Goal: Task Accomplishment & Management: Complete application form

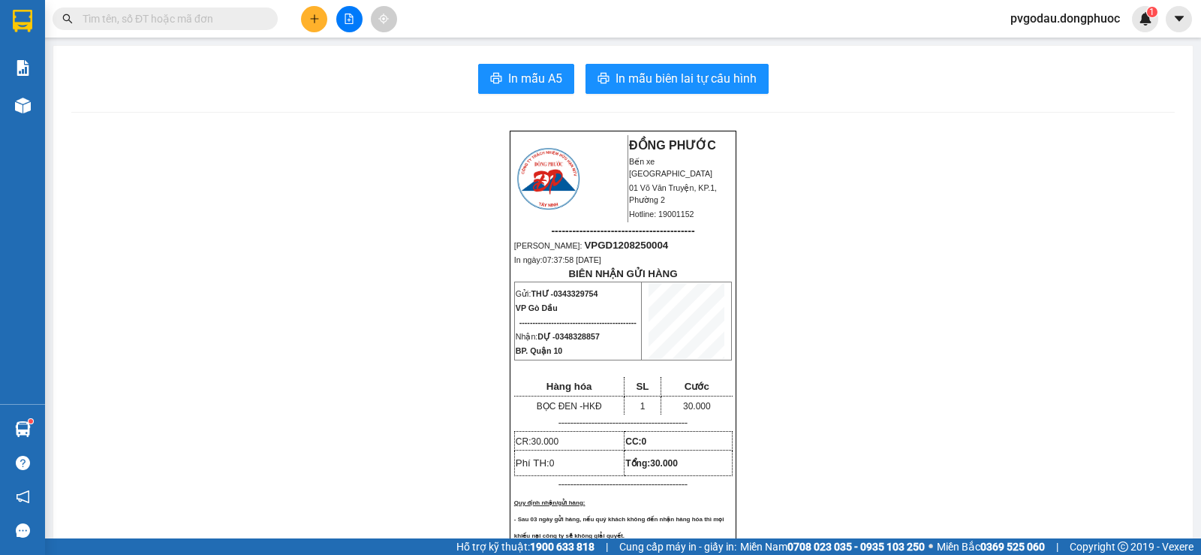
scroll to position [439, 0]
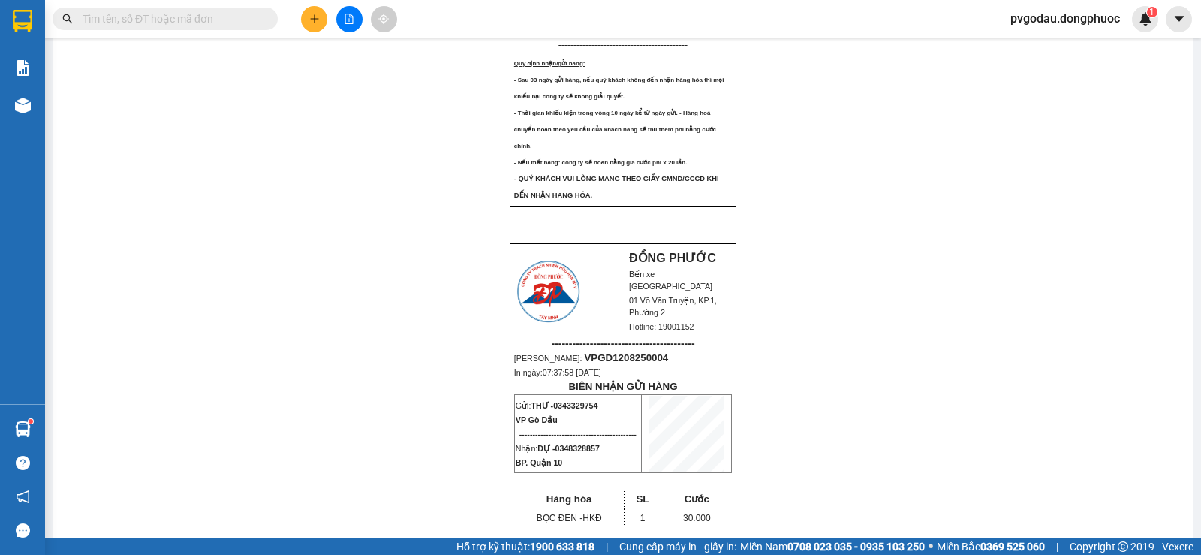
click at [313, 18] on icon "plus" at bounding box center [314, 19] width 11 height 11
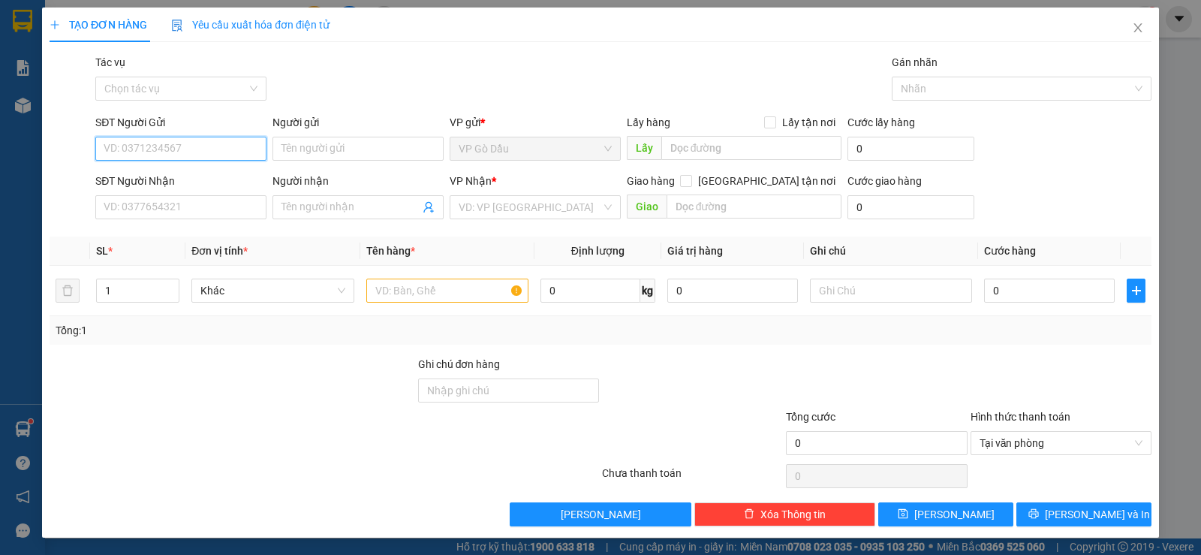
click at [164, 145] on input "SĐT Người Gửi" at bounding box center [180, 149] width 171 height 24
click at [163, 182] on div "0868707070 - SANG" at bounding box center [180, 178] width 152 height 17
type input "0868707070"
type input "SANG"
type input "0979131197"
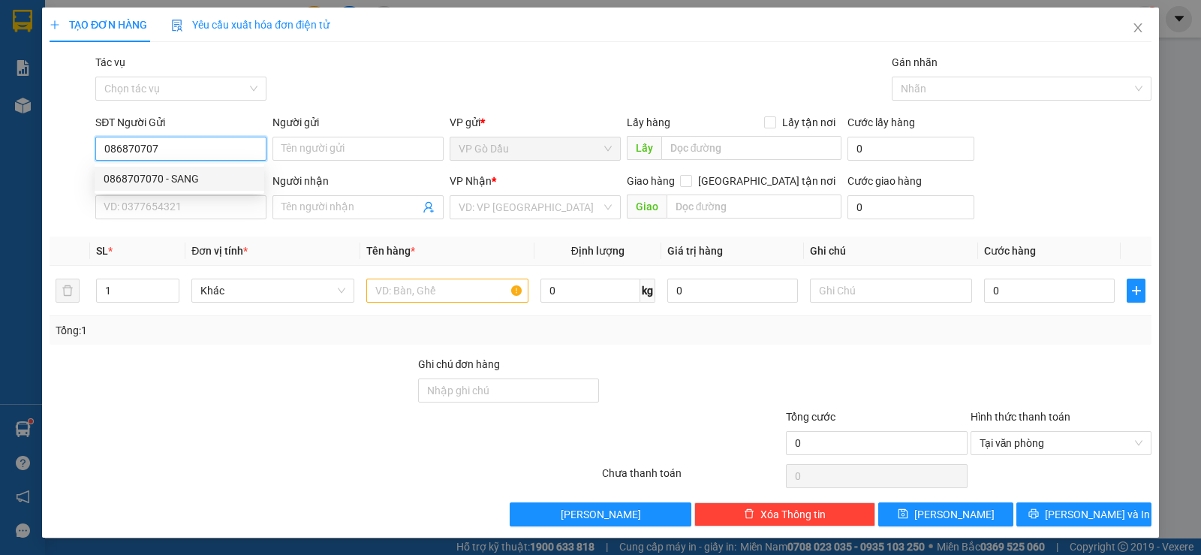
type input "MAI"
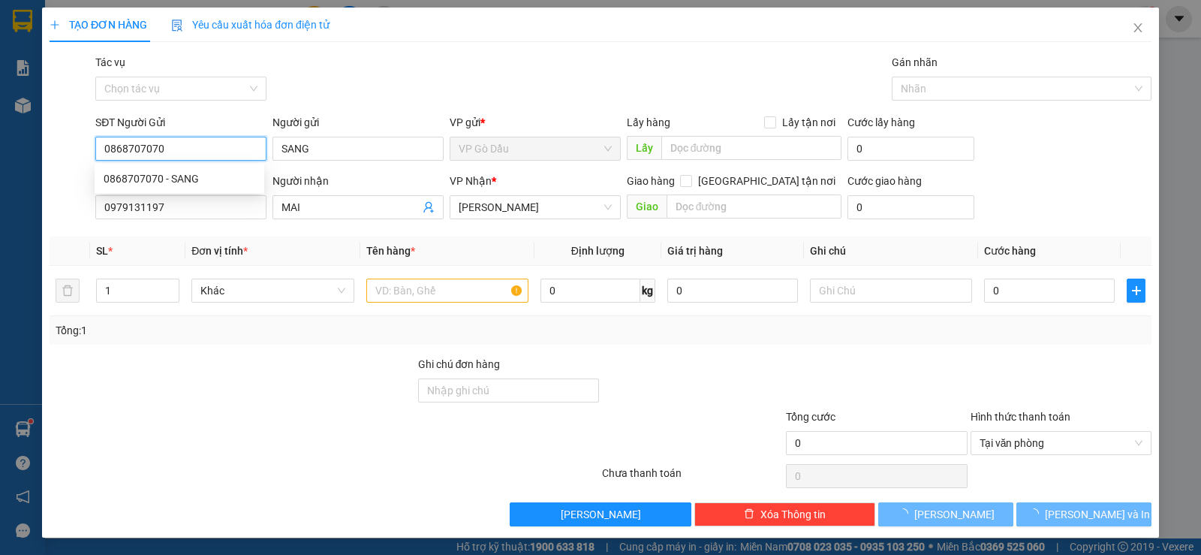
type input "20.000"
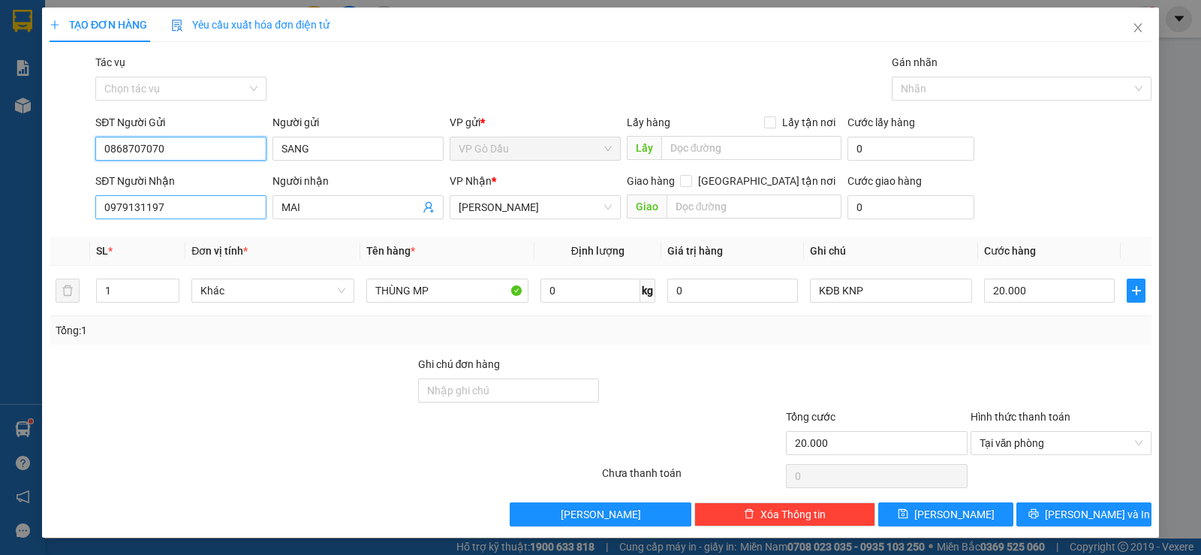
type input "0868707070"
click at [210, 206] on input "0979131197" at bounding box center [180, 207] width 171 height 24
type input "0"
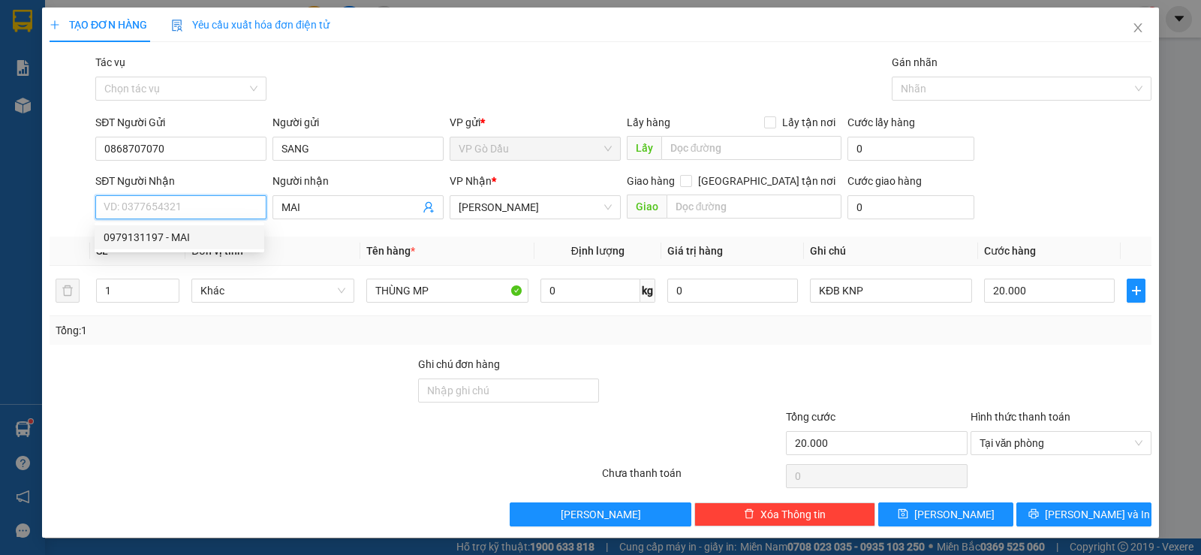
click at [228, 205] on input "SĐT Người Nhận" at bounding box center [180, 207] width 171 height 24
click at [151, 207] on input "SĐT Người Nhận" at bounding box center [180, 207] width 171 height 24
type input "9"
type input "0389071110"
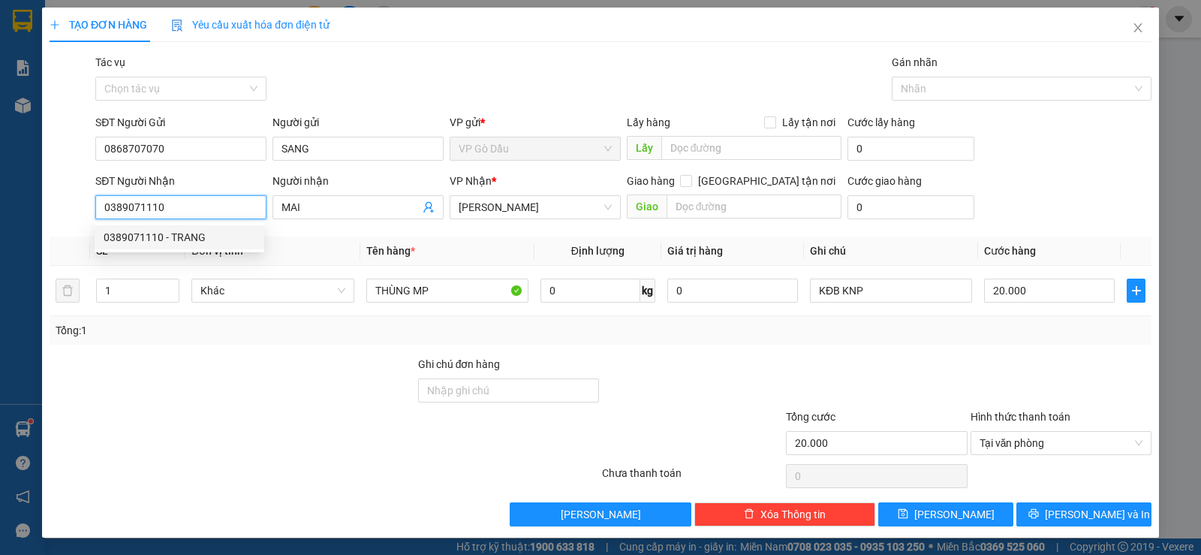
click at [179, 243] on div "0389071110 - TRANG" at bounding box center [180, 237] width 152 height 17
type input "TRANG"
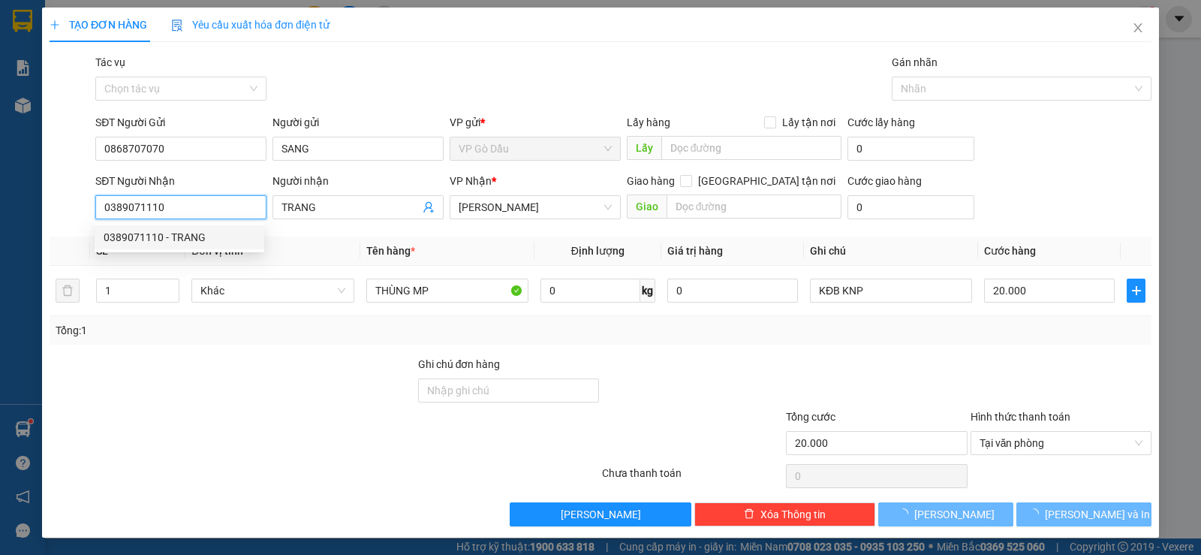
type input "50.000"
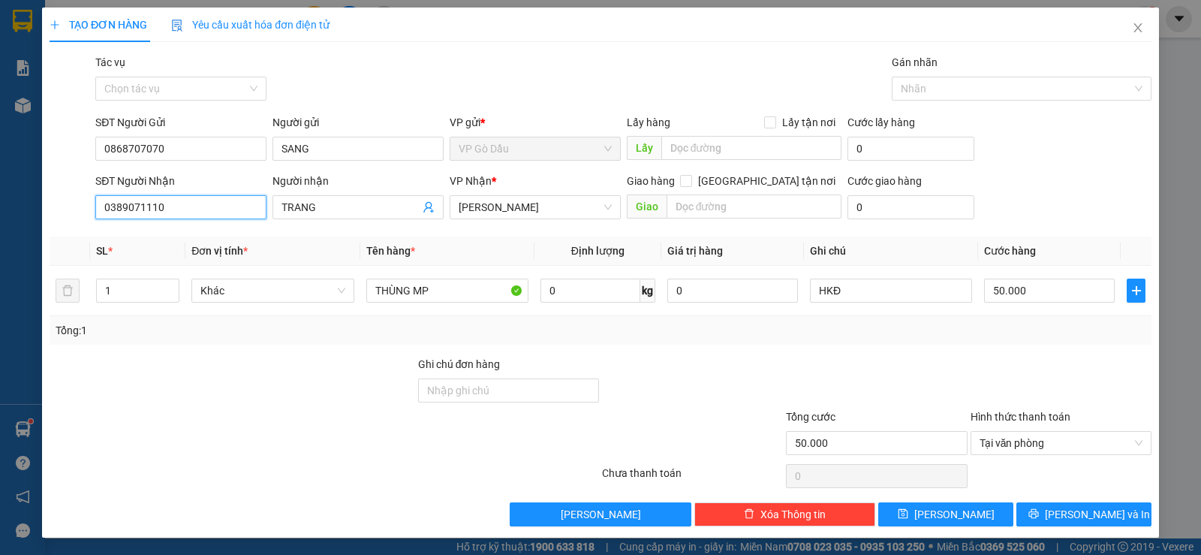
type input "0389071110"
click at [344, 191] on div "Người nhận" at bounding box center [358, 184] width 171 height 23
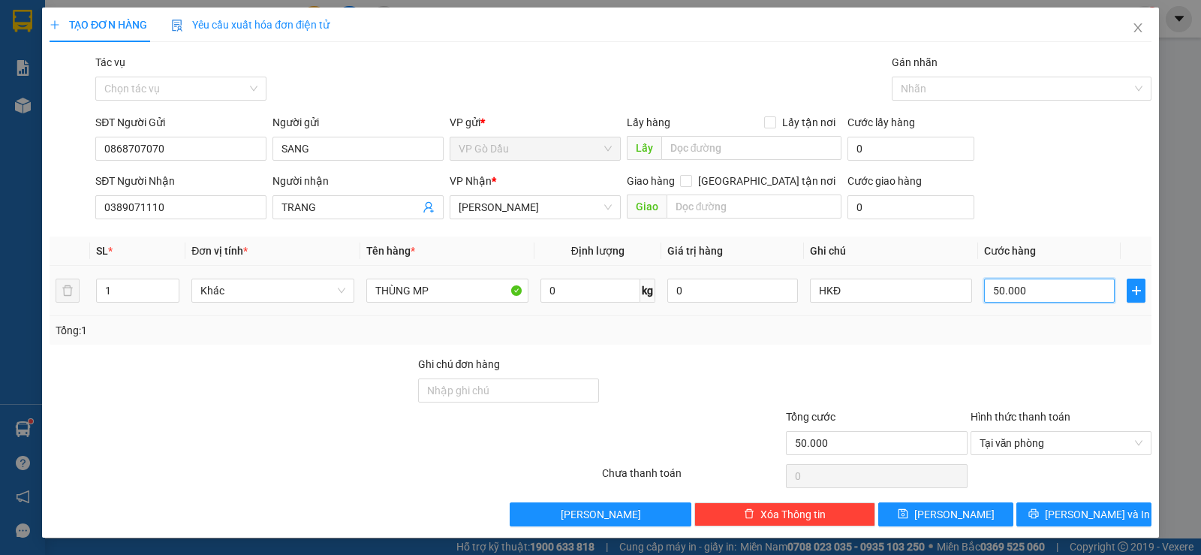
click at [1042, 287] on input "50.000" at bounding box center [1049, 291] width 131 height 24
type input "3"
type input "35"
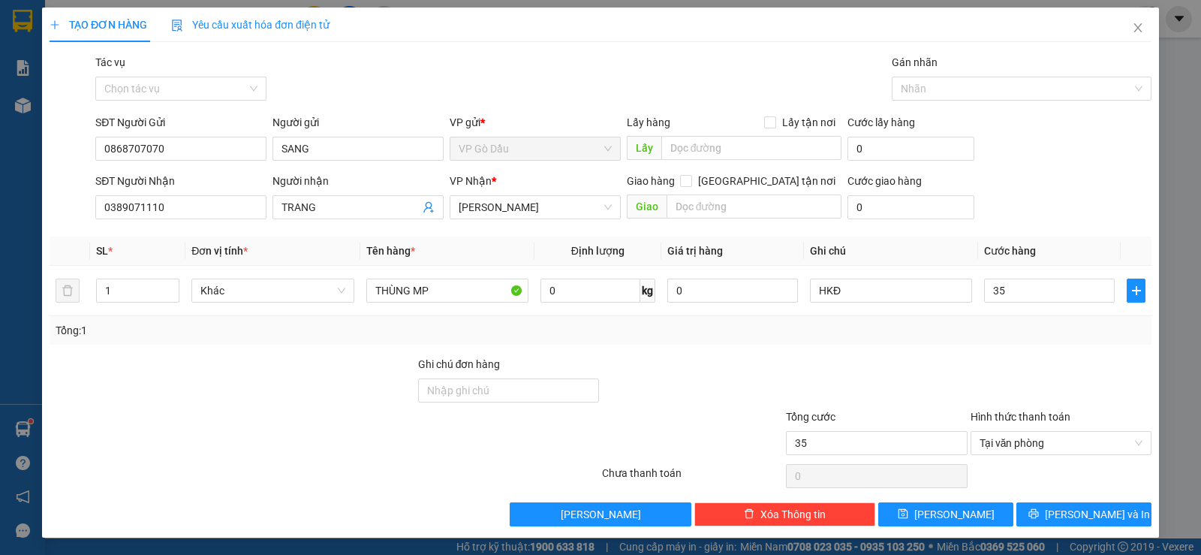
type input "35.000"
click at [1004, 354] on div "Transit Pickup Surcharge Ids Transit Deliver Surcharge Ids Transit Deliver Surc…" at bounding box center [601, 290] width 1102 height 472
click at [1078, 515] on span "[PERSON_NAME] và In" at bounding box center [1097, 514] width 105 height 17
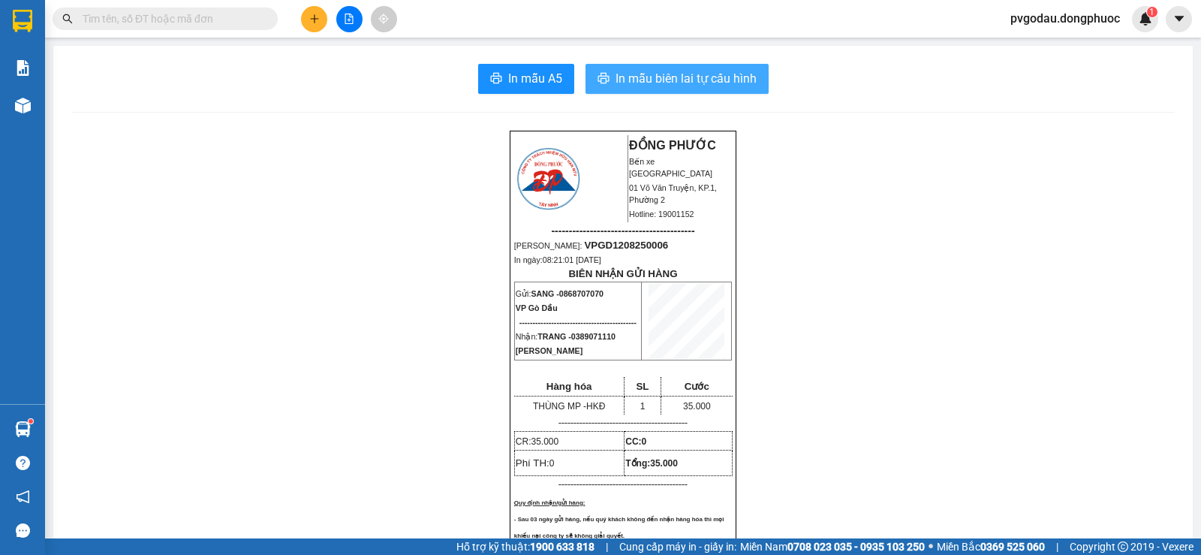
click at [748, 86] on span "In mẫu biên lai tự cấu hình" at bounding box center [686, 78] width 141 height 19
click at [310, 26] on button at bounding box center [314, 19] width 26 height 26
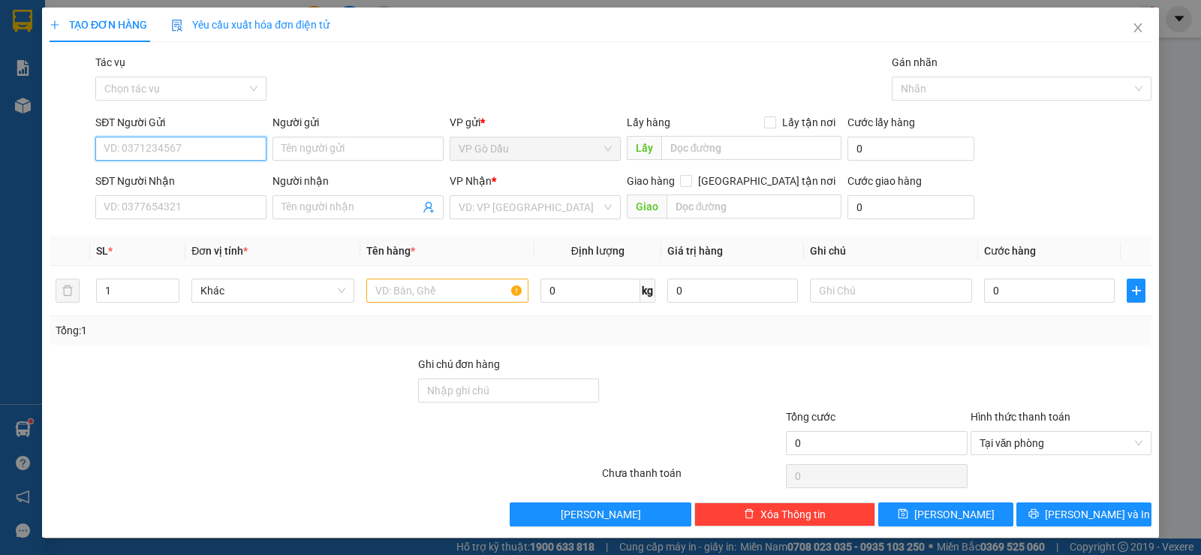
click at [210, 144] on input "SĐT Người Gửi" at bounding box center [180, 149] width 171 height 24
type input "0378888849"
click at [304, 150] on input "Người gửi" at bounding box center [358, 149] width 171 height 24
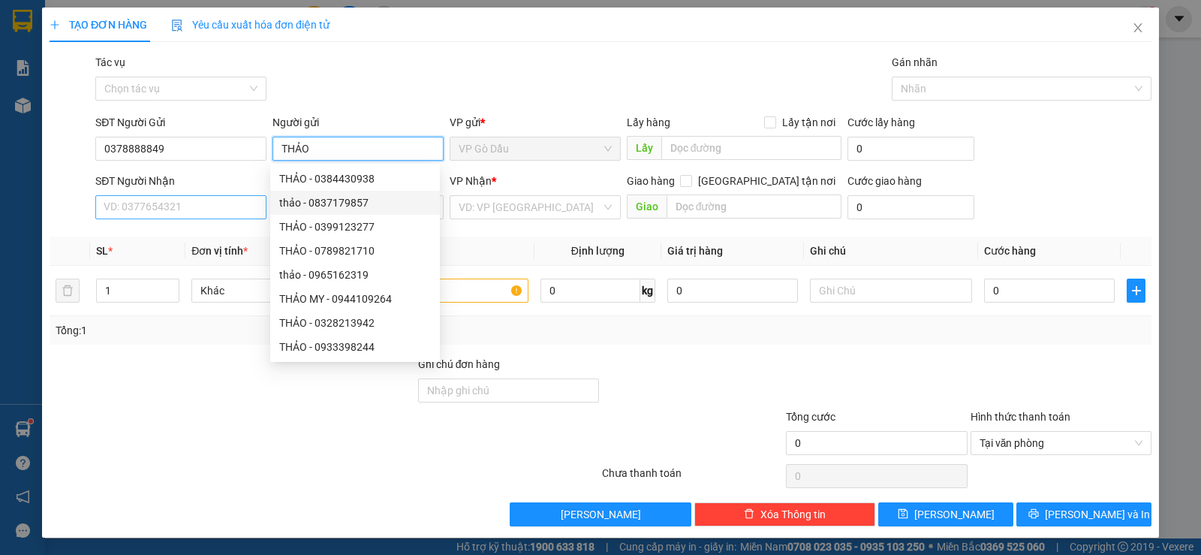
type input "THẢO"
click at [142, 206] on input "SĐT Người Nhận" at bounding box center [180, 207] width 171 height 24
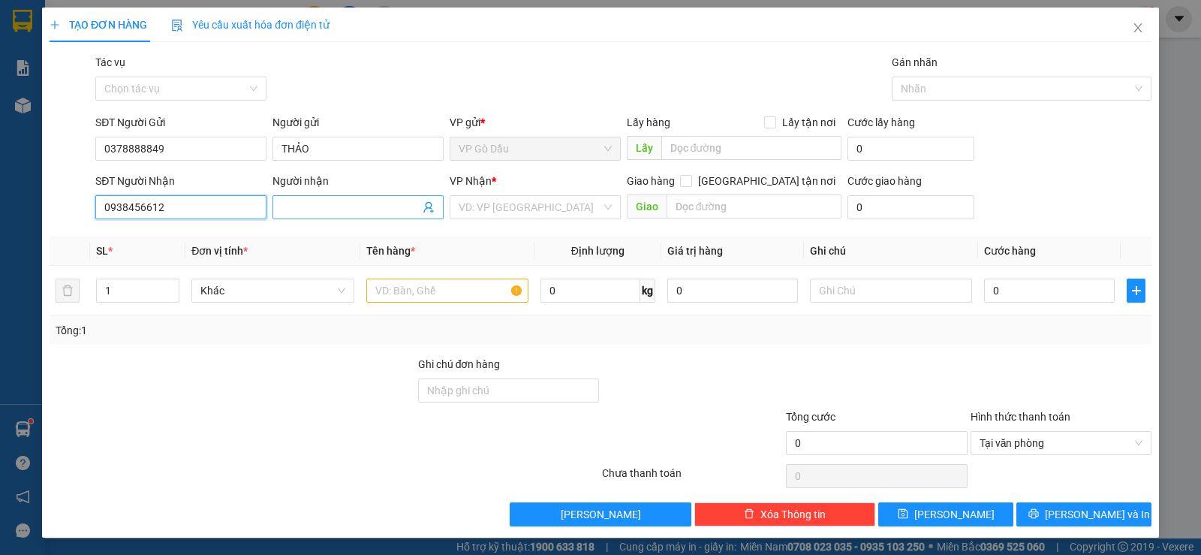
type input "0938456612"
click at [291, 209] on input "Người nhận" at bounding box center [351, 207] width 138 height 17
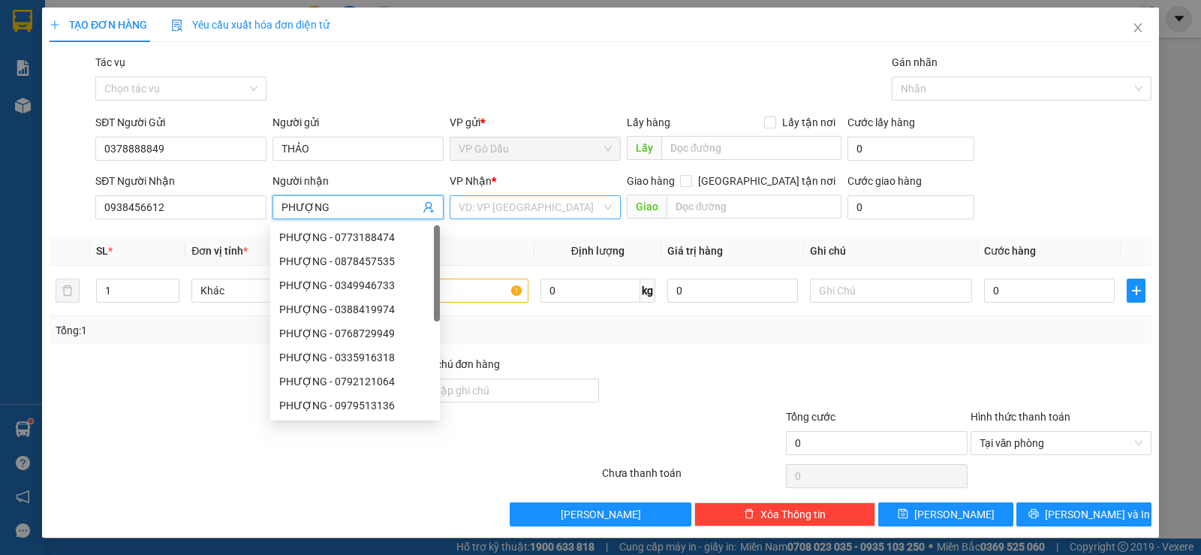
type input "PHƯỢNG"
click at [493, 203] on input "search" at bounding box center [530, 207] width 143 height 23
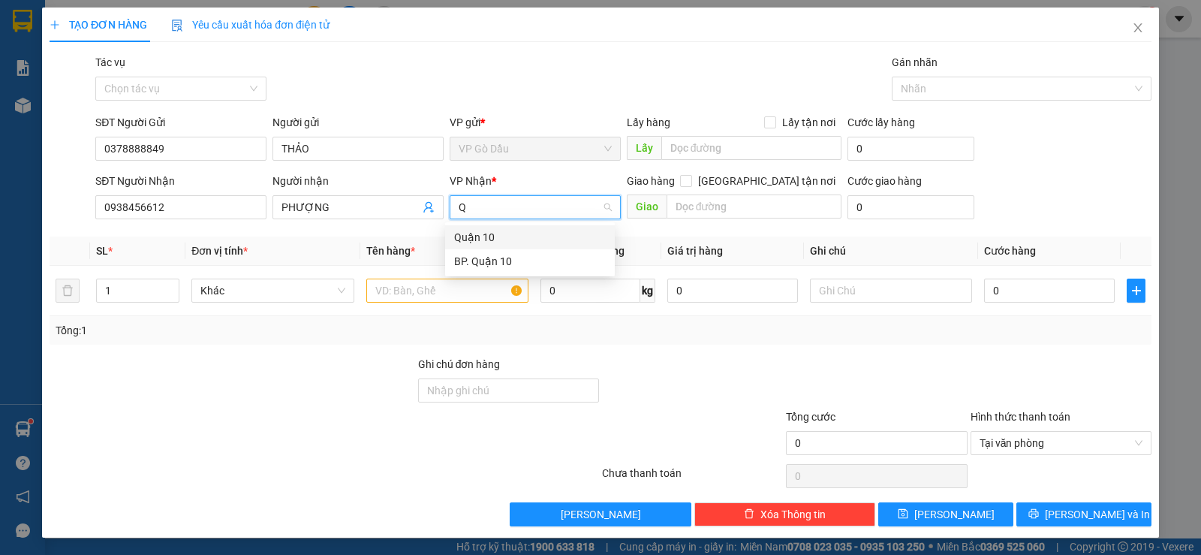
type input "Q1"
click at [496, 266] on div "BP. Quận 10" at bounding box center [530, 261] width 152 height 17
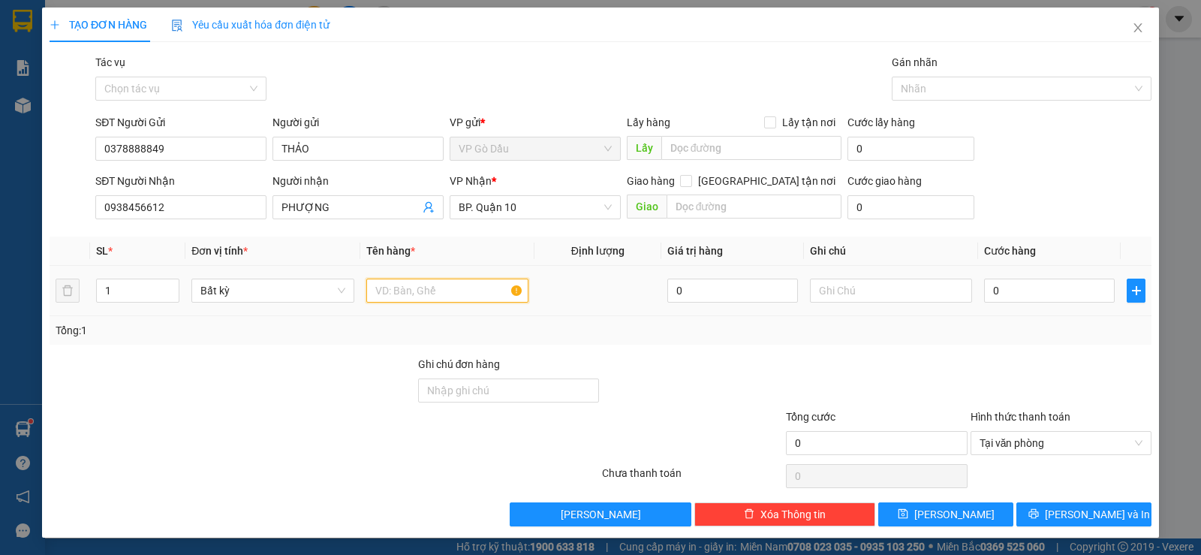
click at [396, 294] on input "text" at bounding box center [447, 291] width 162 height 24
type input "BỌC QUẦN ÁO"
click at [840, 294] on input "text" at bounding box center [891, 291] width 162 height 24
type input "HƯ KHÔNG ĐỀN"
click at [1023, 290] on input "0" at bounding box center [1049, 291] width 131 height 24
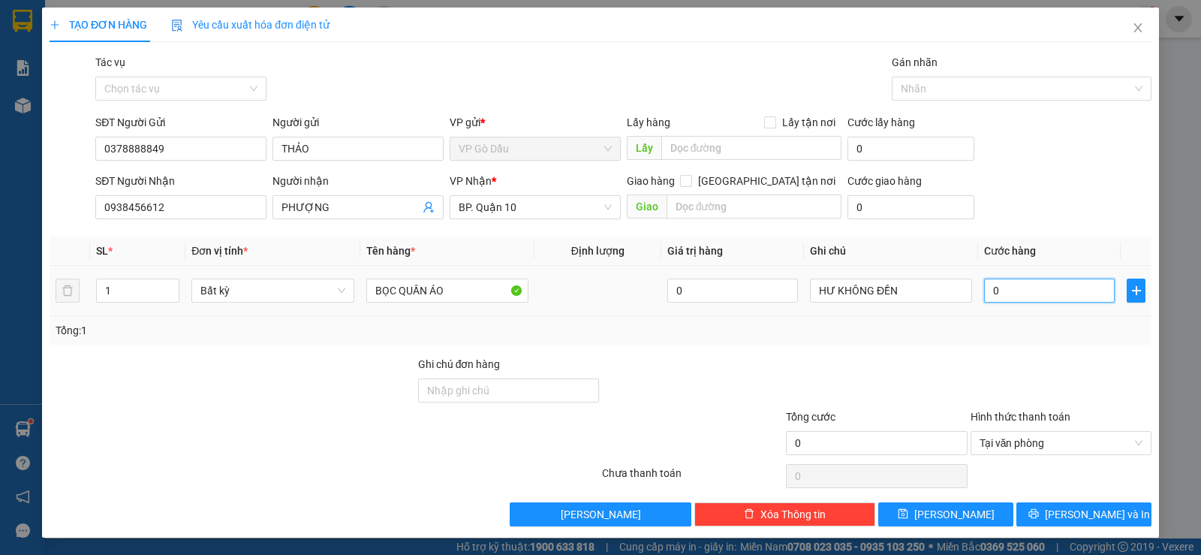
type input "3"
type input "30"
type input "30.000"
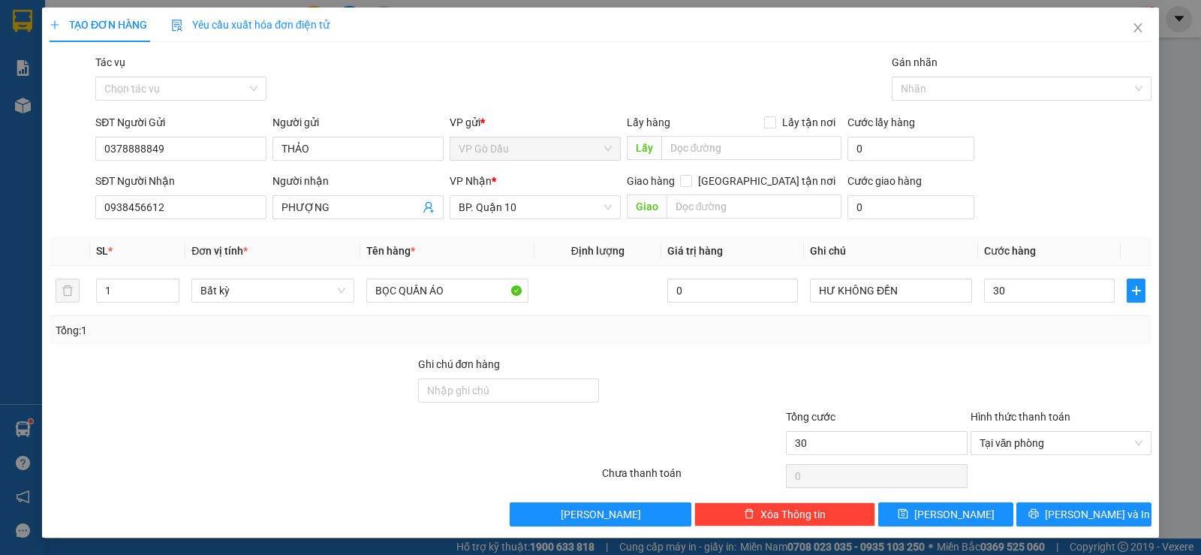
type input "30.000"
click at [899, 333] on div "Tổng: 1" at bounding box center [601, 330] width 1090 height 17
click at [1090, 517] on span "[PERSON_NAME] và In" at bounding box center [1097, 514] width 105 height 17
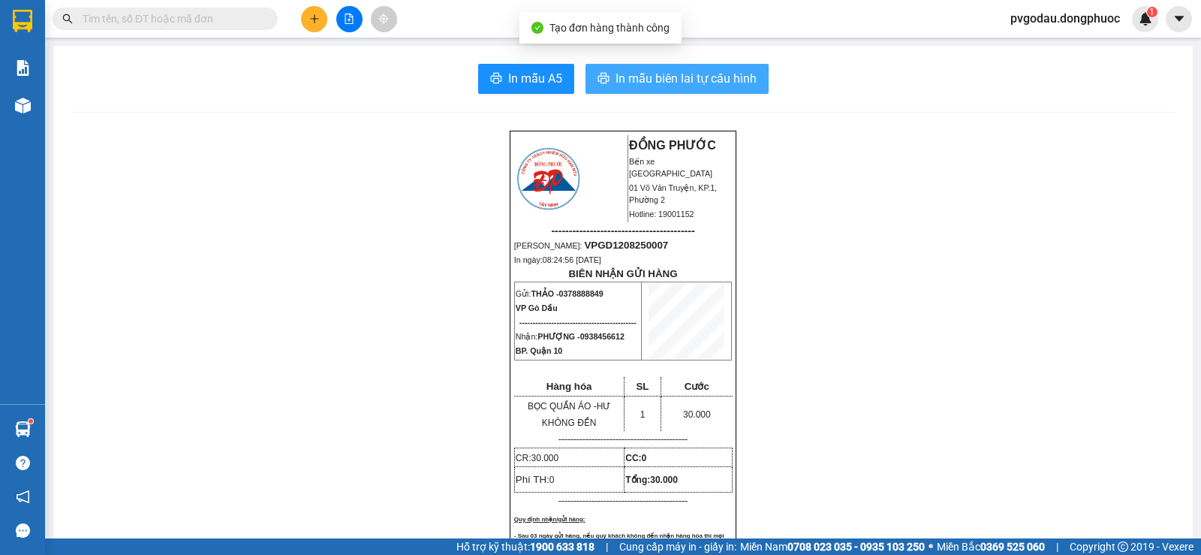
click at [676, 80] on span "In mẫu biên lai tự cấu hình" at bounding box center [686, 78] width 141 height 19
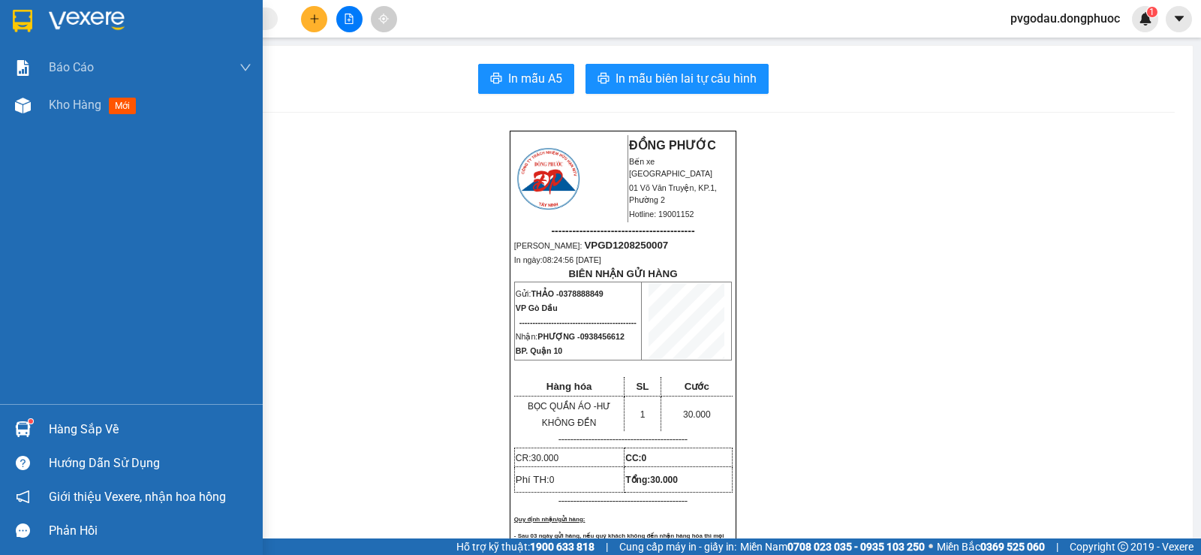
click at [40, 414] on div "Hàng sắp về" at bounding box center [131, 429] width 263 height 34
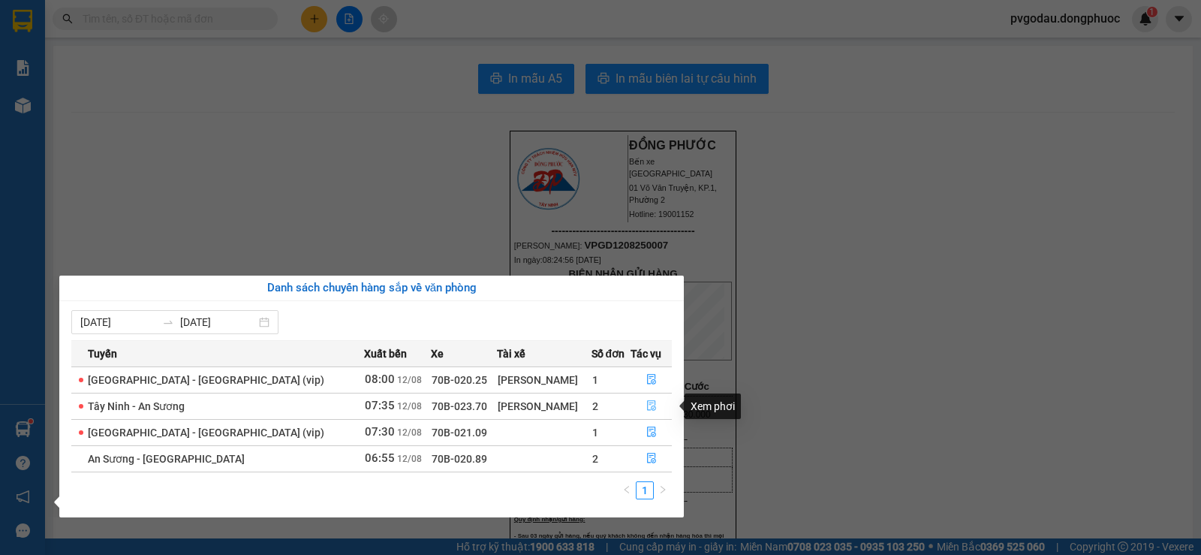
click at [651, 404] on icon "file-done" at bounding box center [651, 406] width 9 height 11
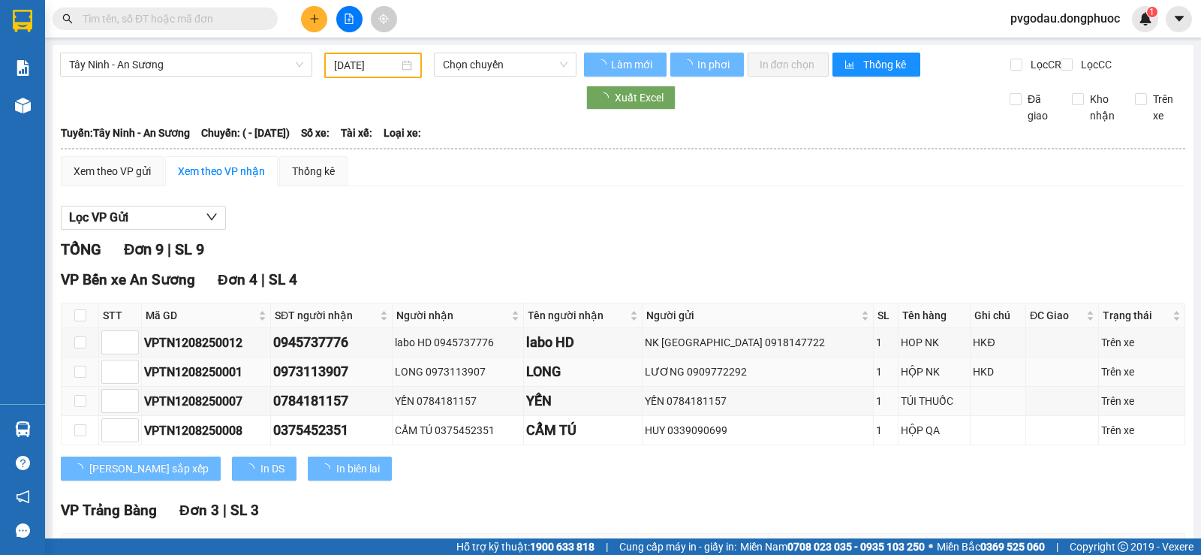
type input "[DATE]"
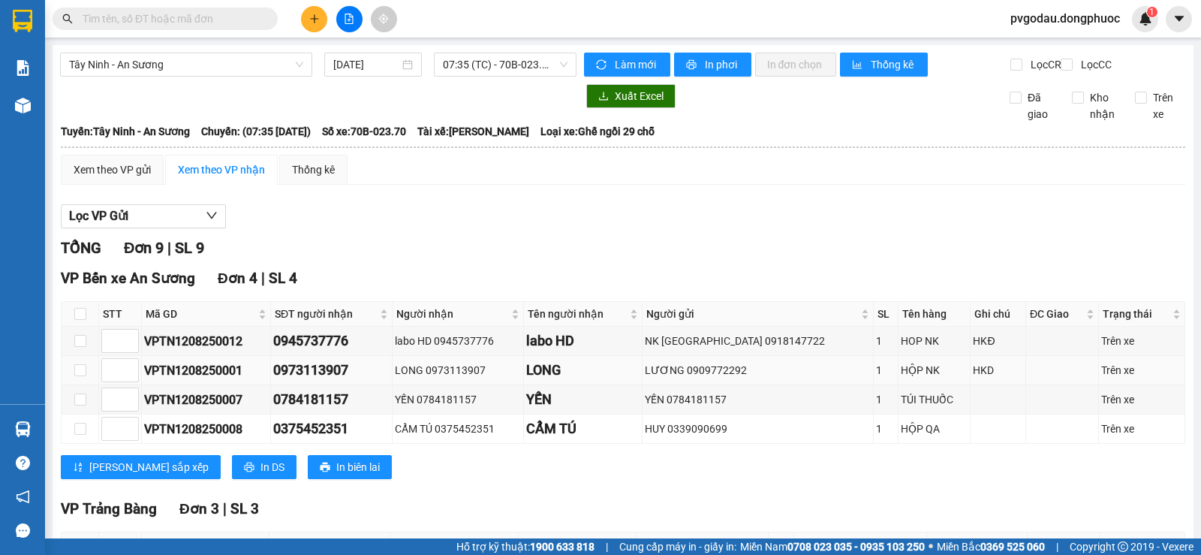
scroll to position [369, 0]
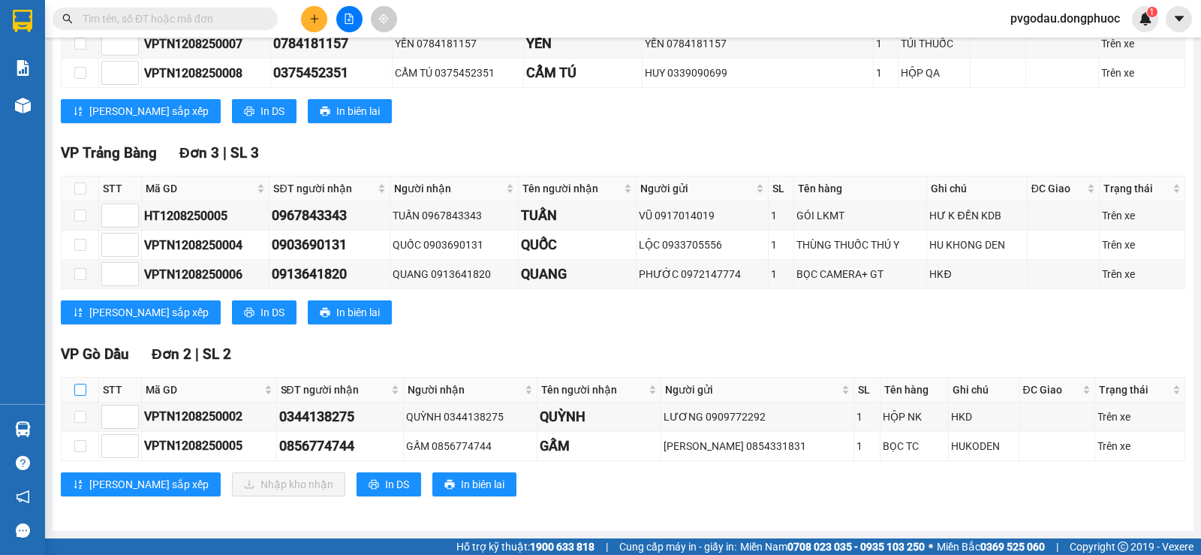
click at [83, 384] on input "checkbox" at bounding box center [80, 390] width 12 height 12
checkbox input "true"
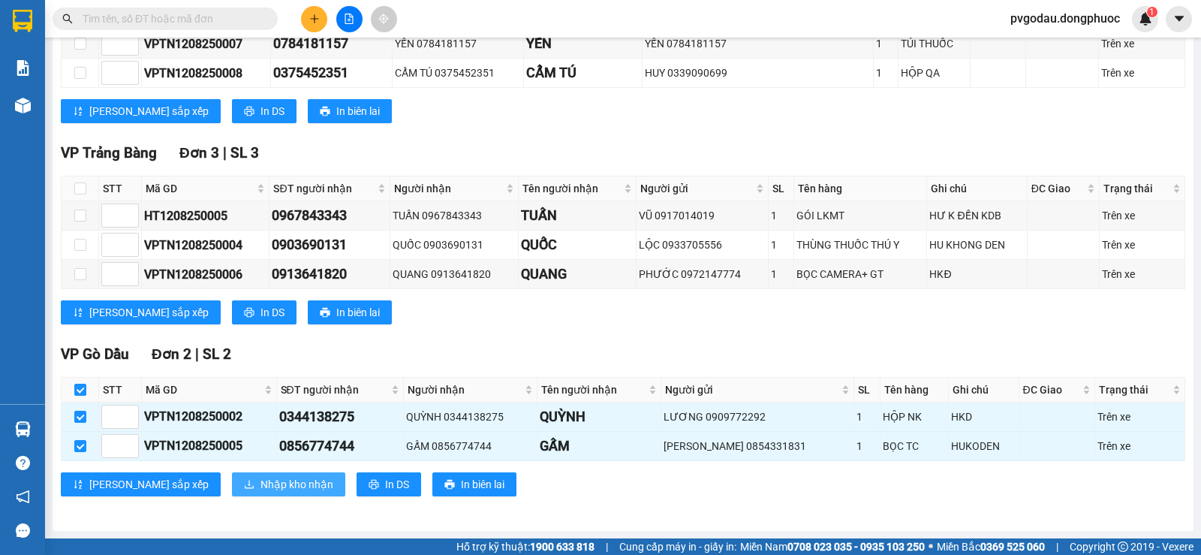
click at [261, 476] on span "Nhập kho nhận" at bounding box center [297, 484] width 73 height 17
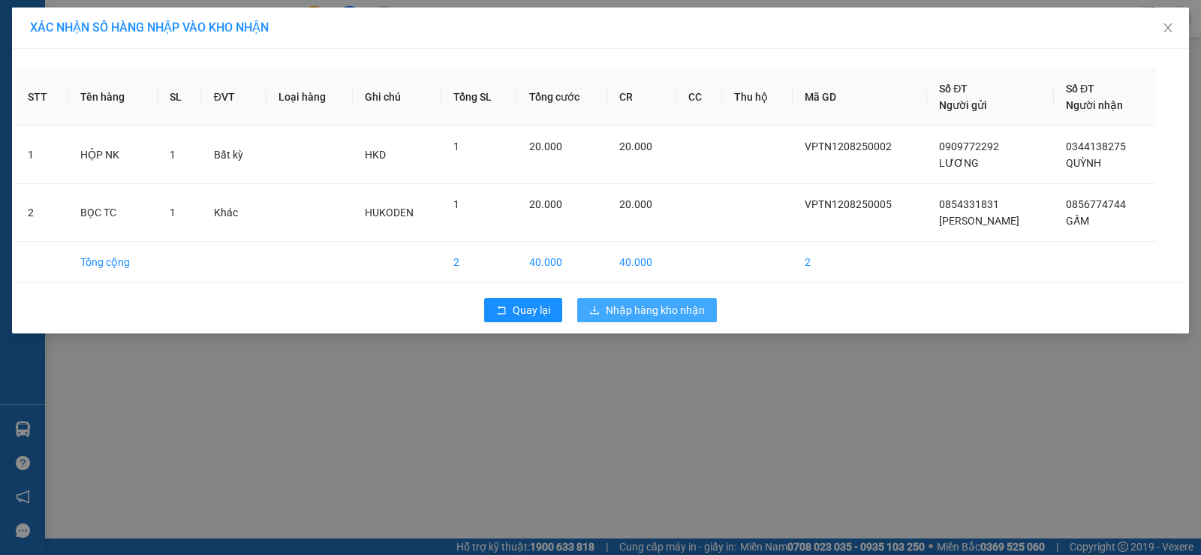
click at [616, 300] on button "Nhập hàng kho nhận" at bounding box center [647, 310] width 140 height 24
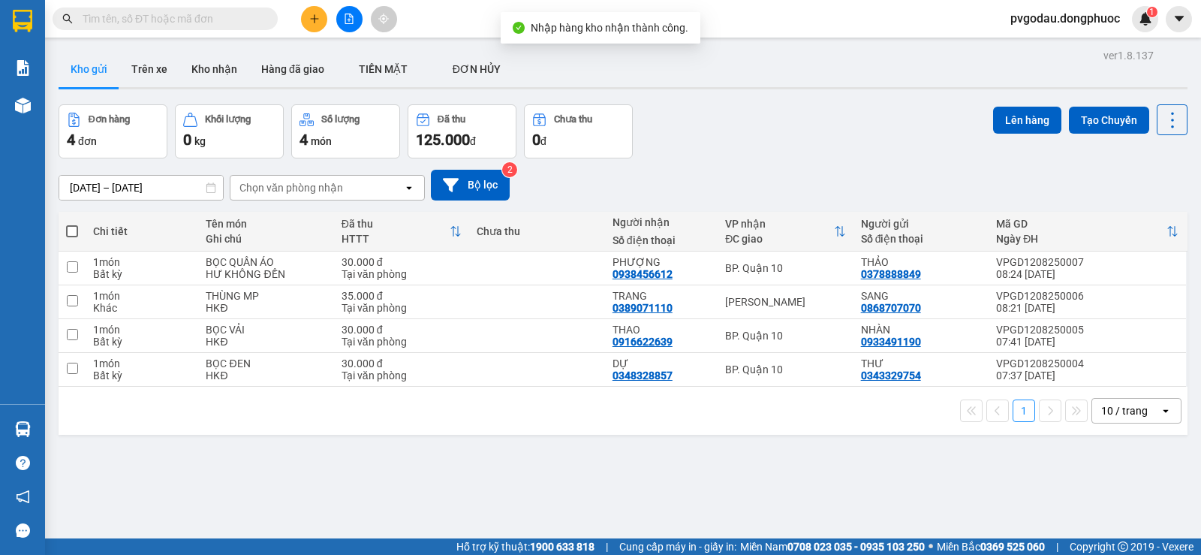
click at [181, 23] on input "text" at bounding box center [171, 19] width 177 height 17
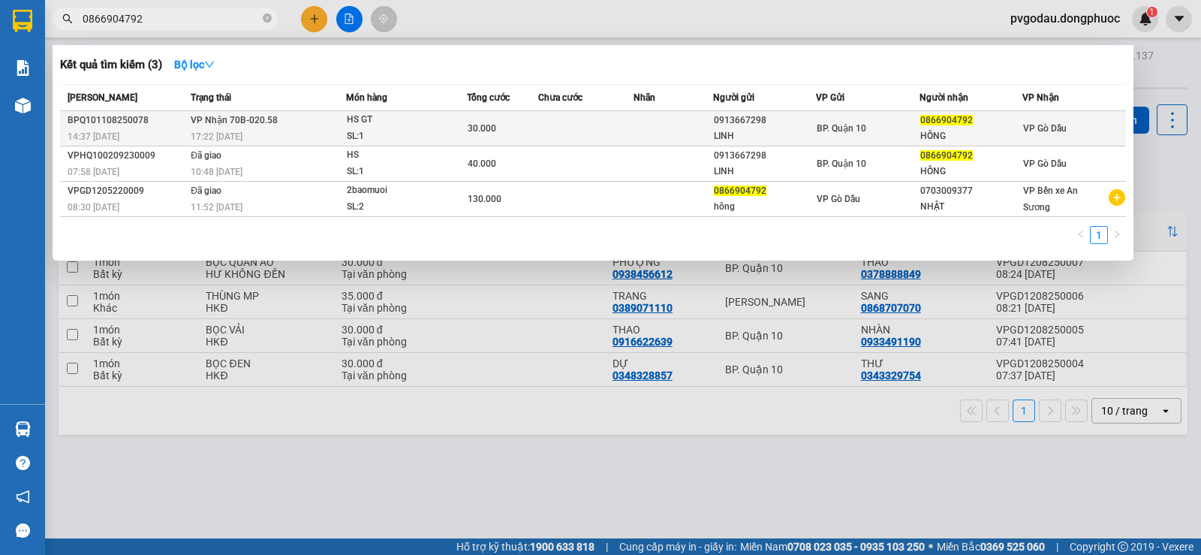
type input "0866904792"
click at [475, 127] on span "30.000" at bounding box center [482, 128] width 29 height 11
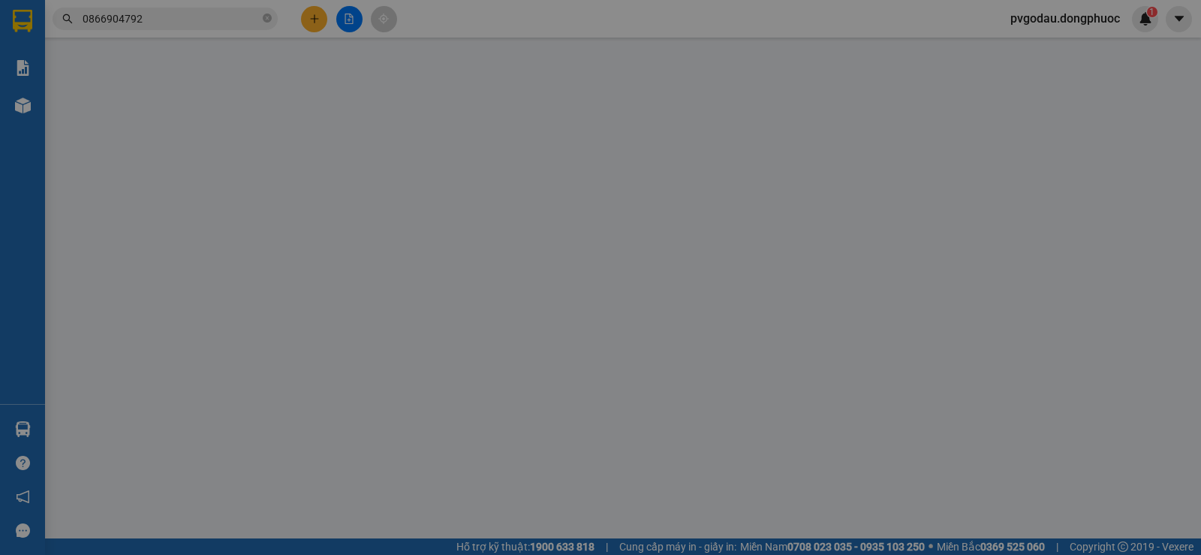
type input "0913667298"
type input "LINH"
type input "0866904792"
type input "HỒNG"
type input "30.000"
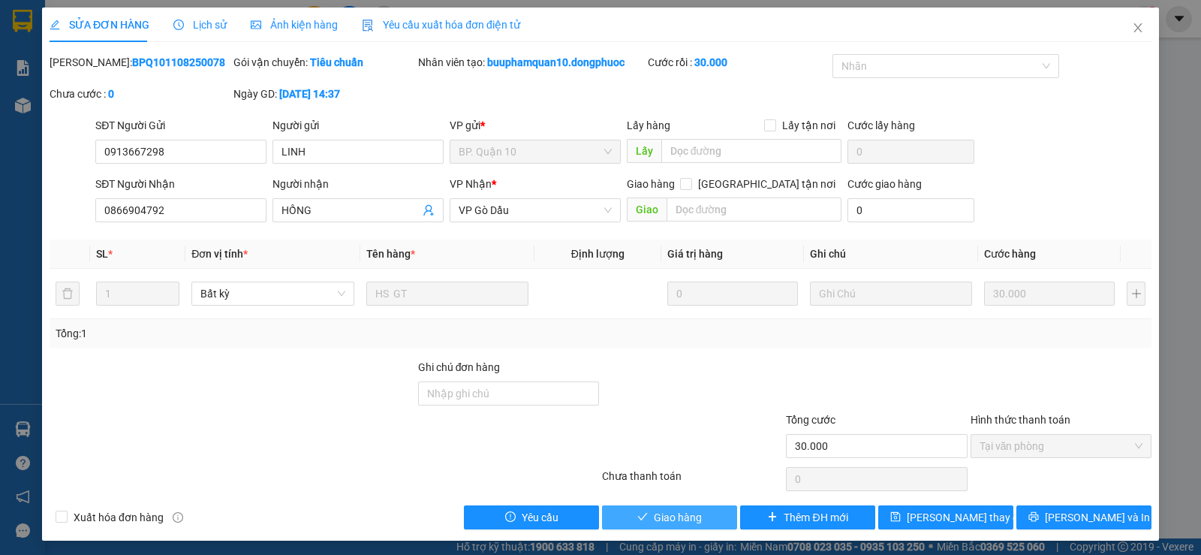
click at [680, 521] on span "Giao hàng" at bounding box center [678, 517] width 48 height 17
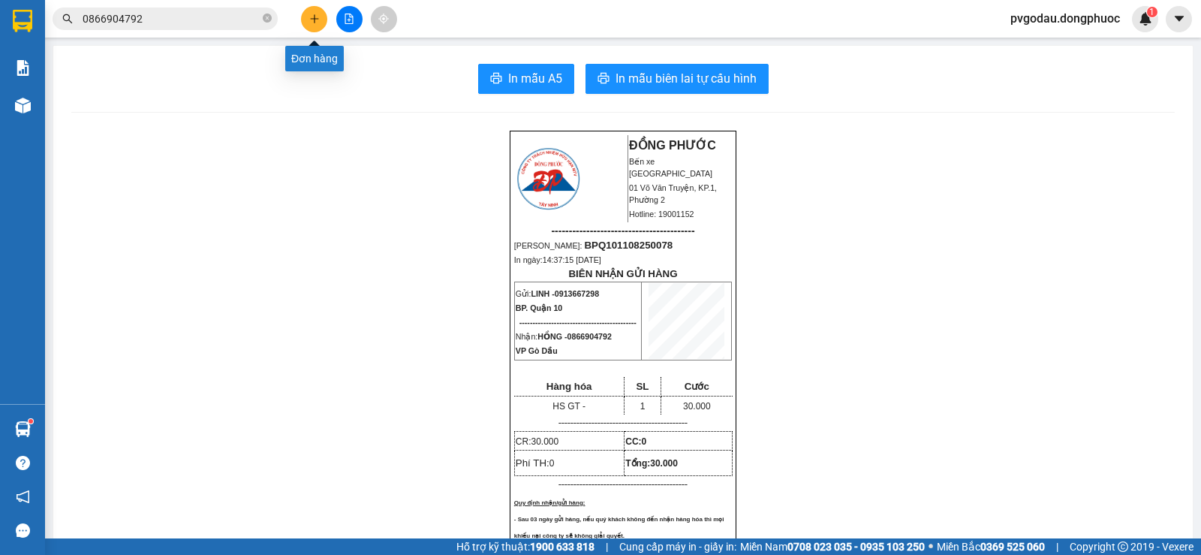
click at [309, 19] on icon "plus" at bounding box center [314, 19] width 11 height 11
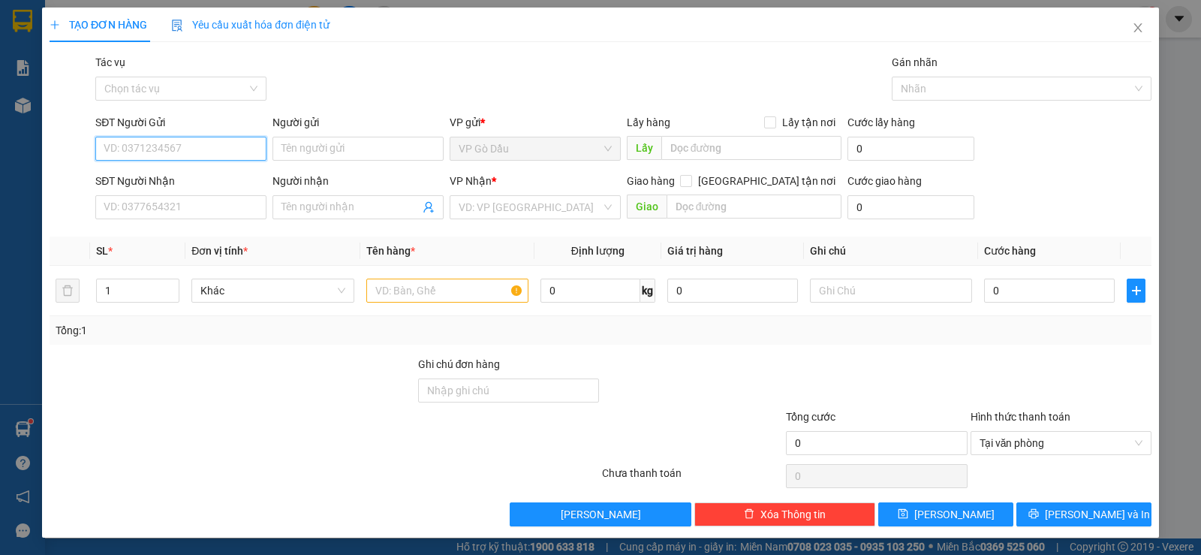
click at [185, 148] on input "SĐT Người Gửi" at bounding box center [180, 149] width 171 height 24
click at [1132, 32] on icon "close" at bounding box center [1138, 28] width 12 height 12
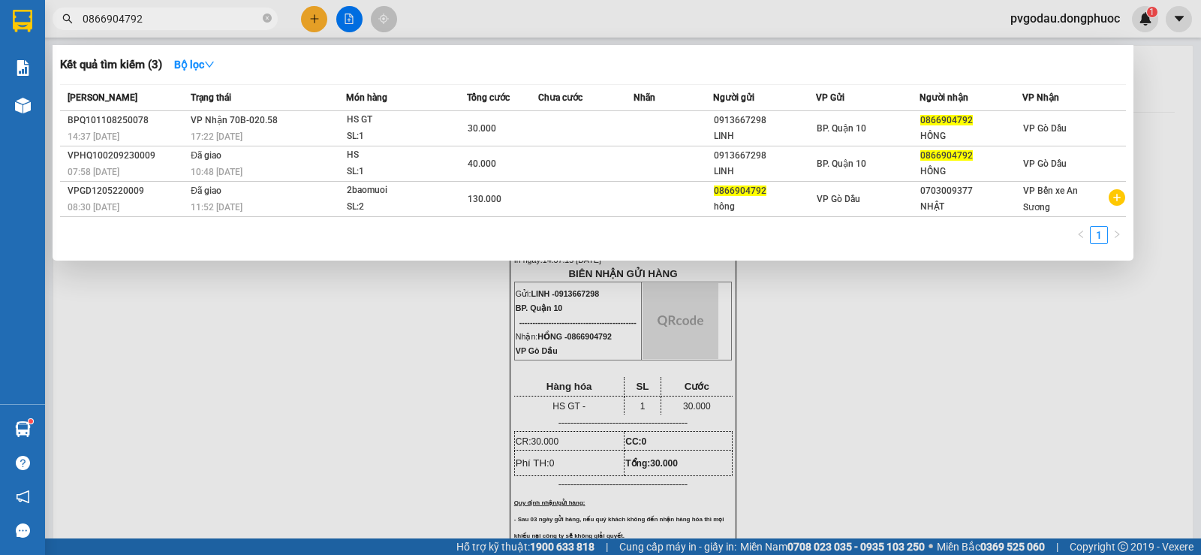
click at [179, 22] on input "0866904792" at bounding box center [171, 19] width 177 height 17
click at [180, 22] on input "0866904792" at bounding box center [171, 19] width 177 height 17
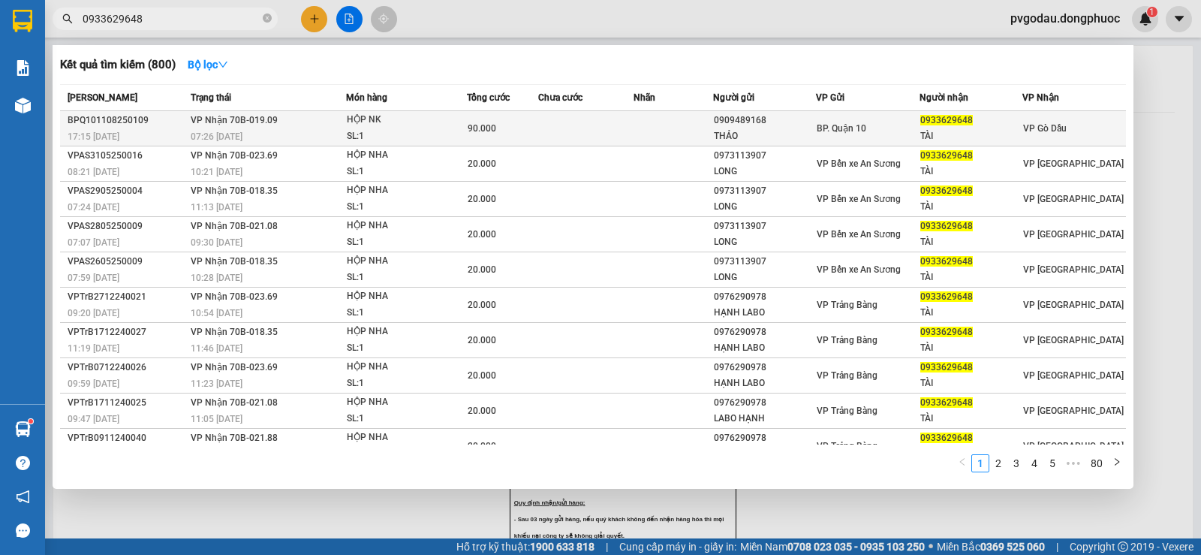
type input "0933629648"
click at [499, 132] on div "90.000" at bounding box center [503, 128] width 70 height 17
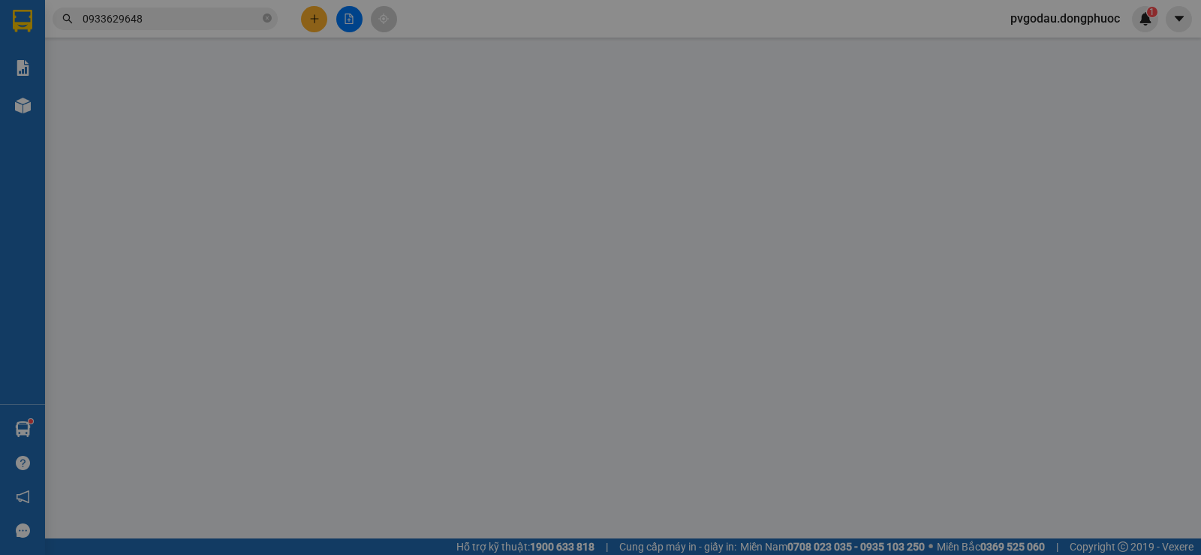
type input "0909489168"
type input "THẢO"
type input "0933629648"
type input "TÀI"
type input "90.000"
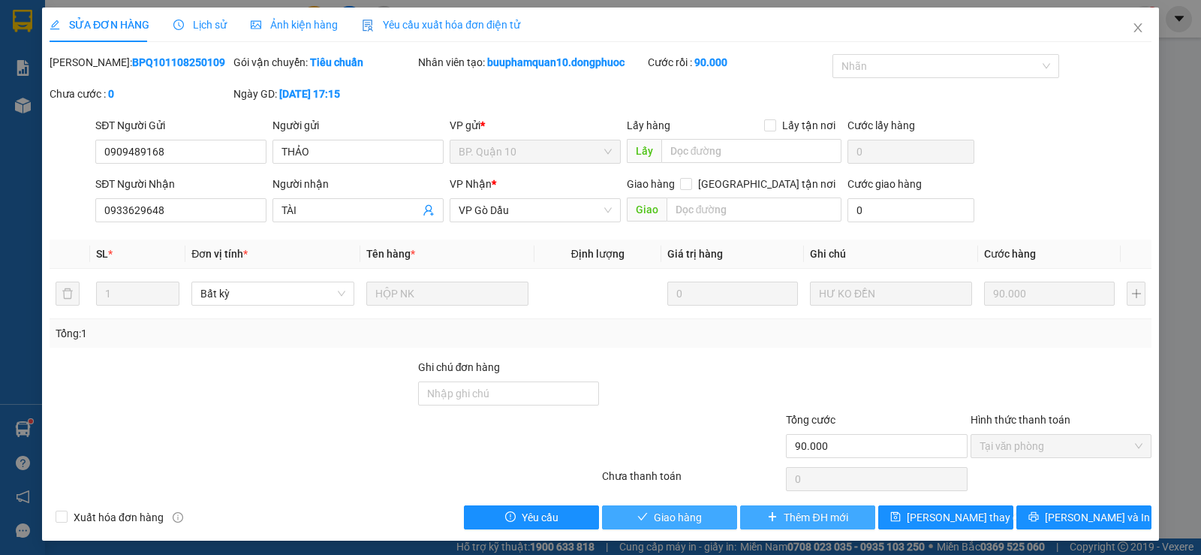
click at [675, 519] on span "Giao hàng" at bounding box center [678, 517] width 48 height 17
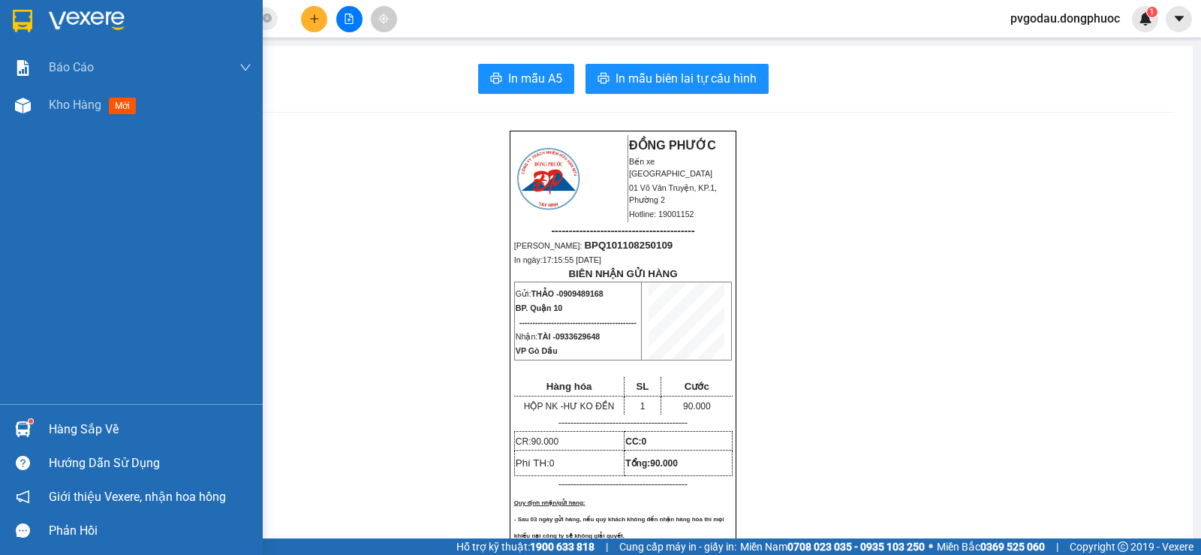
click at [52, 430] on div "Hàng sắp về" at bounding box center [150, 429] width 203 height 23
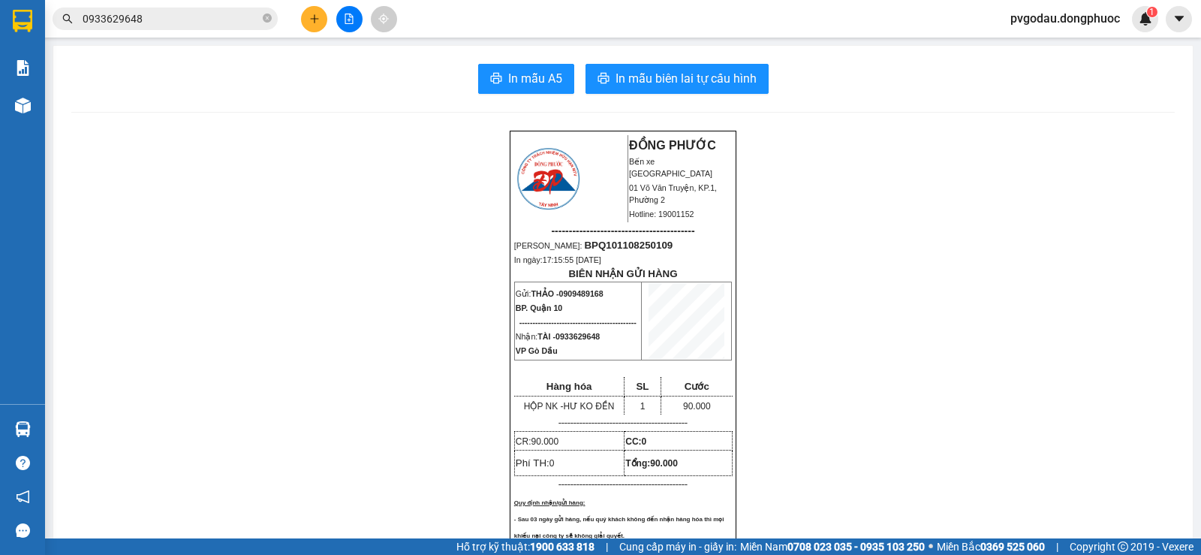
click at [940, 385] on section "Kết quả tìm kiếm ( 800 ) Bộ lọc Mã ĐH Trạng thái Món hàng Tổng cước Chưa cước N…" at bounding box center [600, 277] width 1201 height 555
click at [312, 23] on icon "plus" at bounding box center [314, 19] width 11 height 11
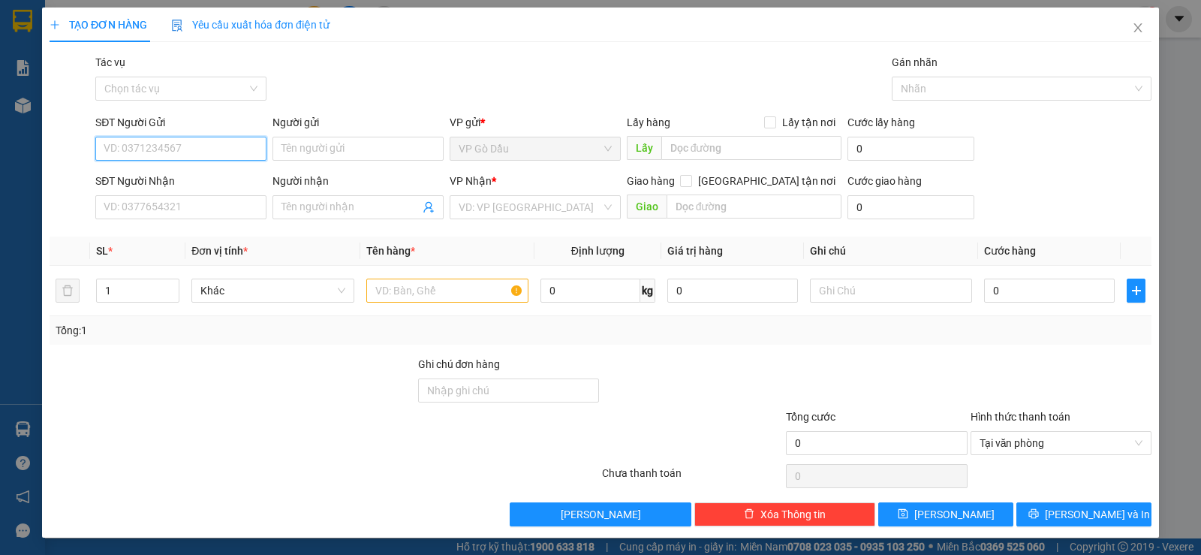
click at [220, 148] on input "SĐT Người Gửi" at bounding box center [180, 149] width 171 height 24
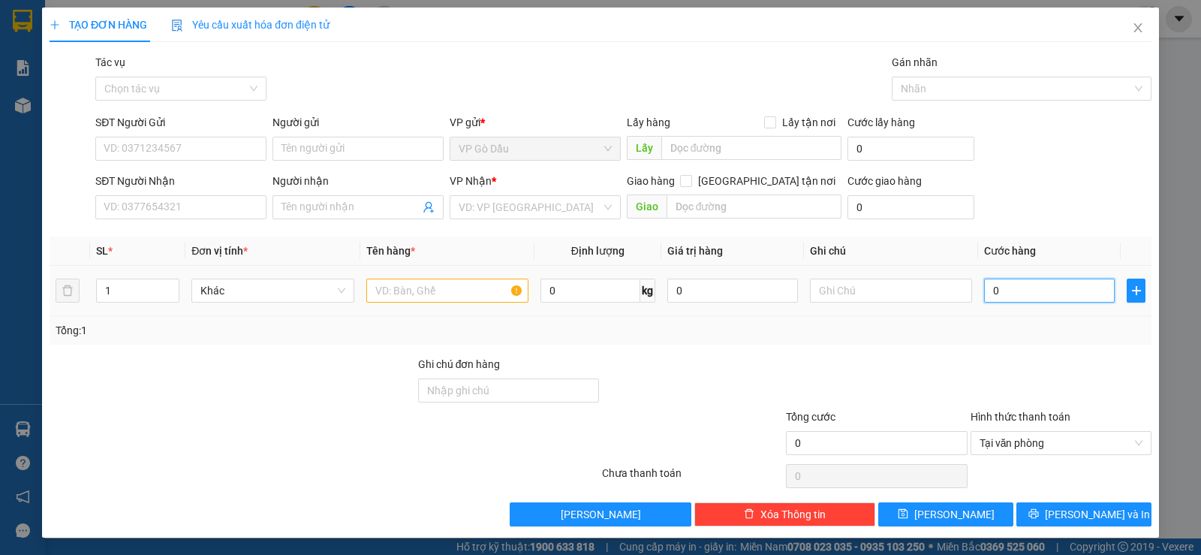
click at [1008, 293] on input "0" at bounding box center [1049, 291] width 131 height 24
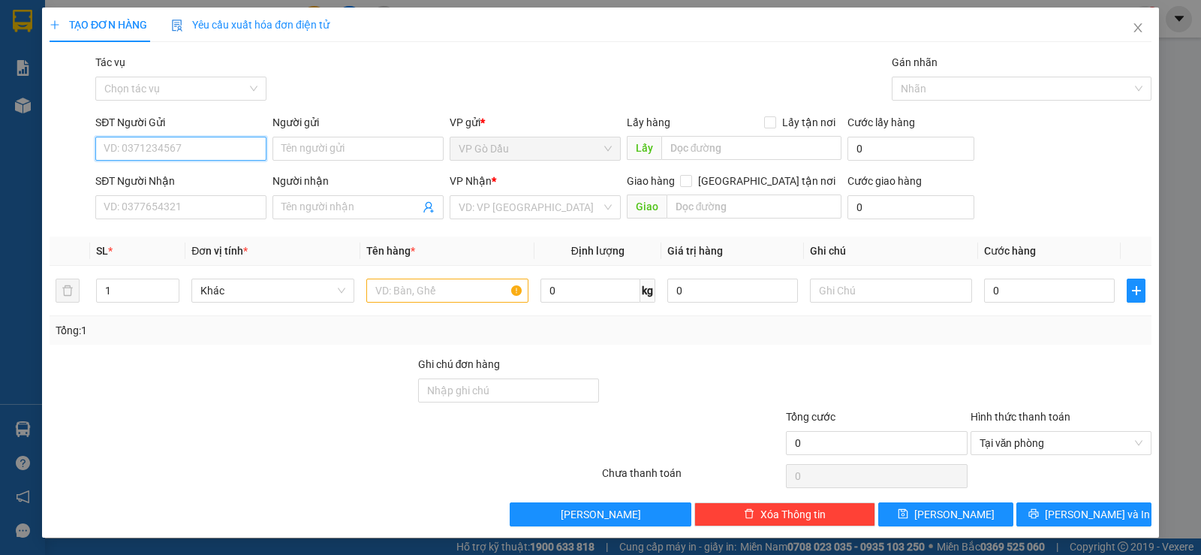
click at [194, 148] on input "SĐT Người Gửi" at bounding box center [180, 149] width 171 height 24
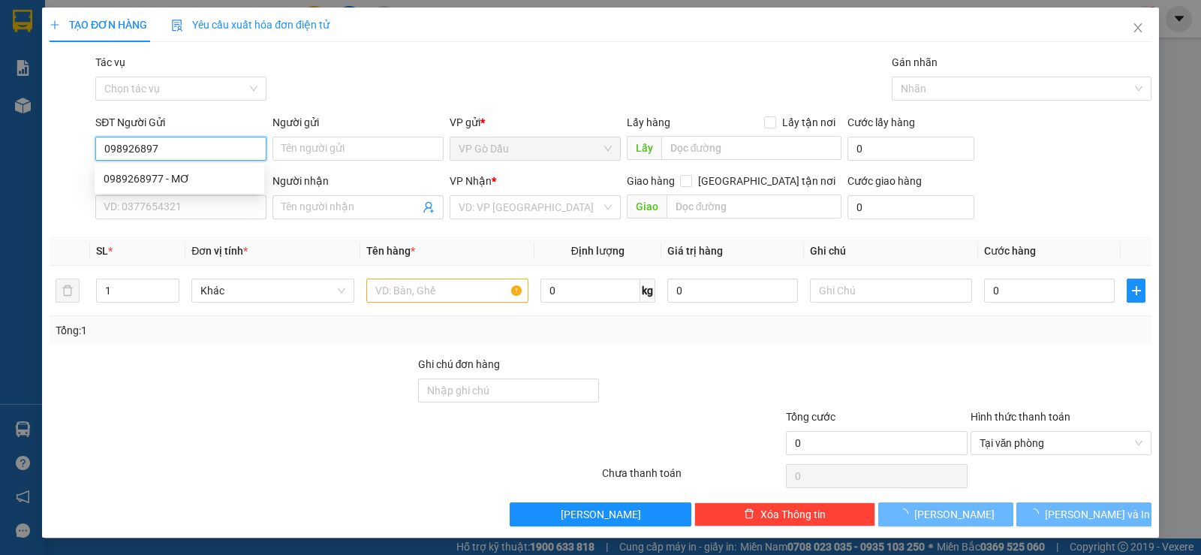
type input "0989268977"
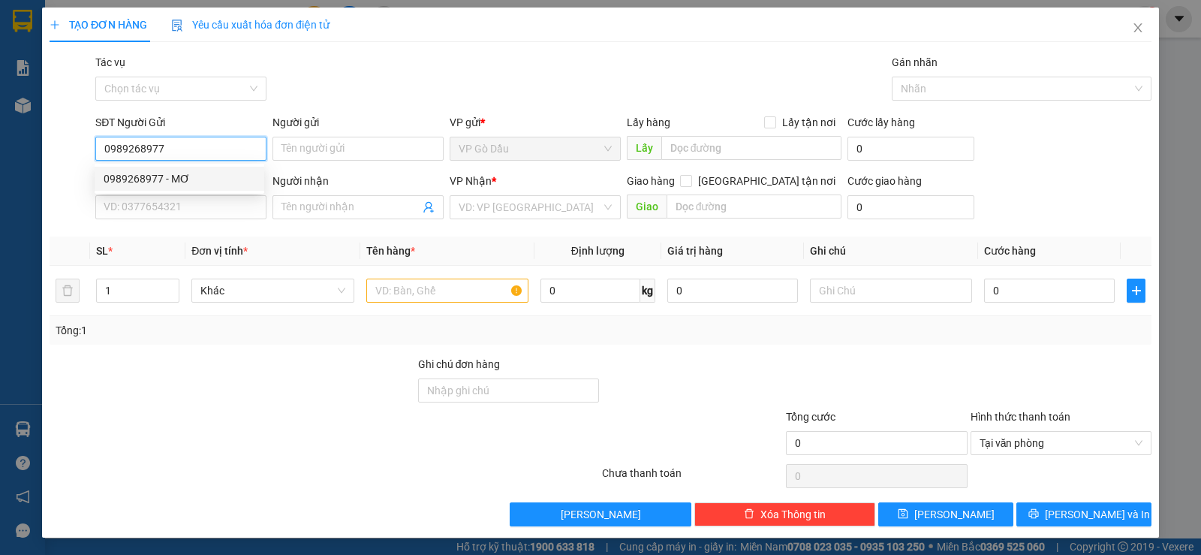
click at [242, 171] on div "0989268977 - MƠ" at bounding box center [180, 178] width 152 height 17
type input "MƠ"
type input "0967971197"
type input "THANH"
type input "100.000"
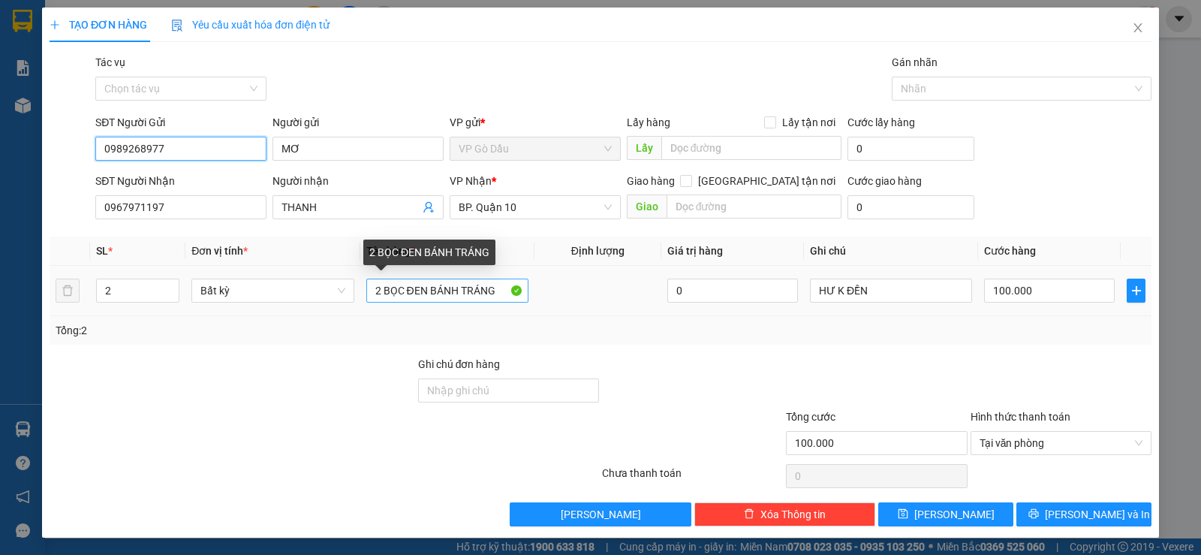
type input "0989268977"
click at [454, 290] on input "2 BỌC ĐEN BÁNH TRÁNG" at bounding box center [447, 291] width 162 height 24
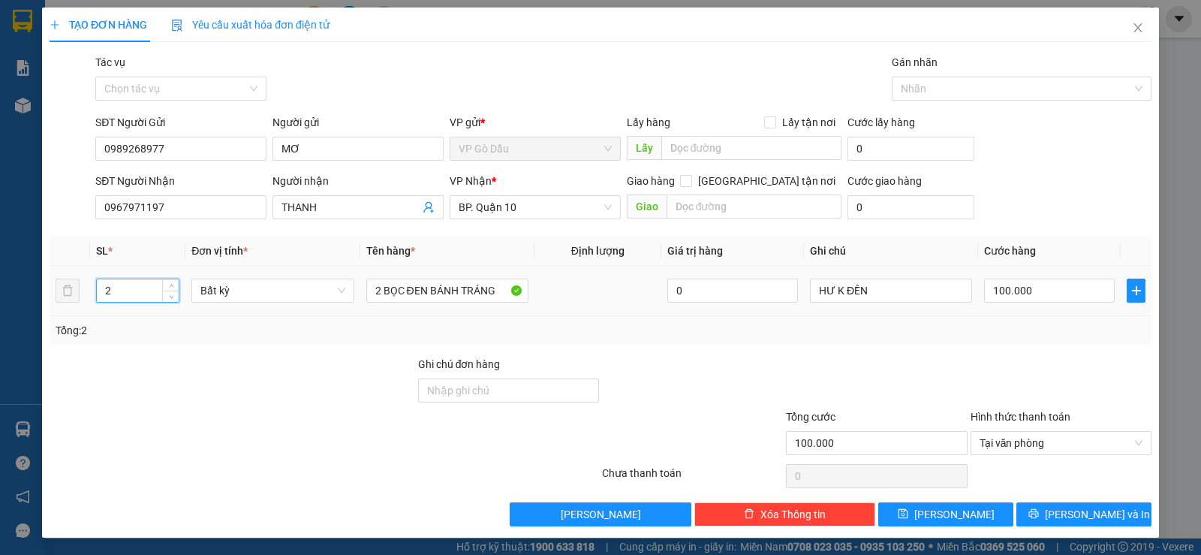
click at [137, 293] on input "2" at bounding box center [138, 290] width 82 height 23
type input "1"
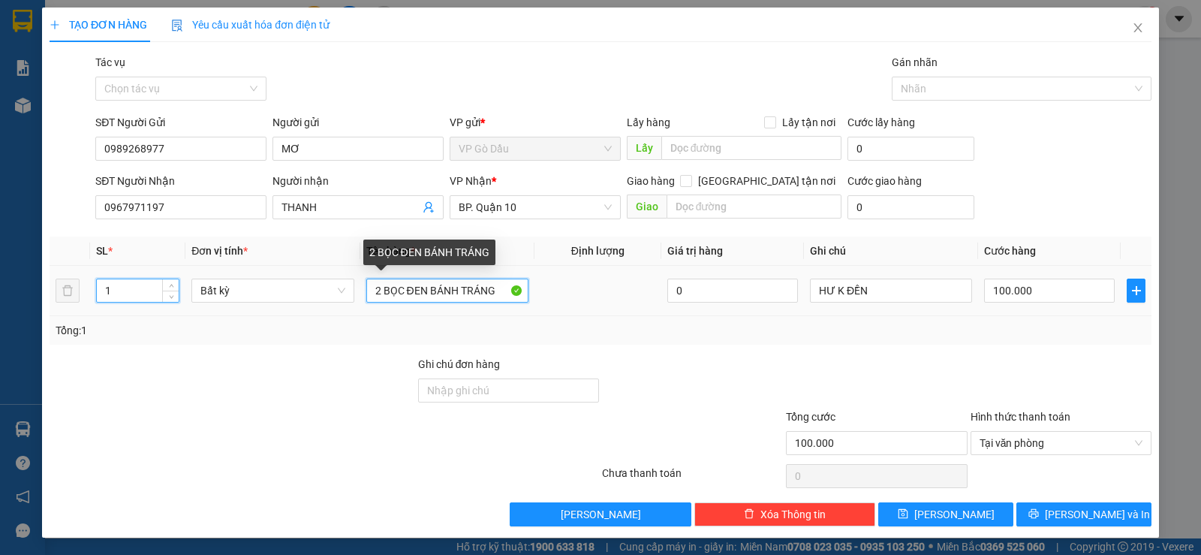
click at [492, 288] on input "2 BỌC ĐEN BÁNH TRÁNG" at bounding box center [447, 291] width 162 height 24
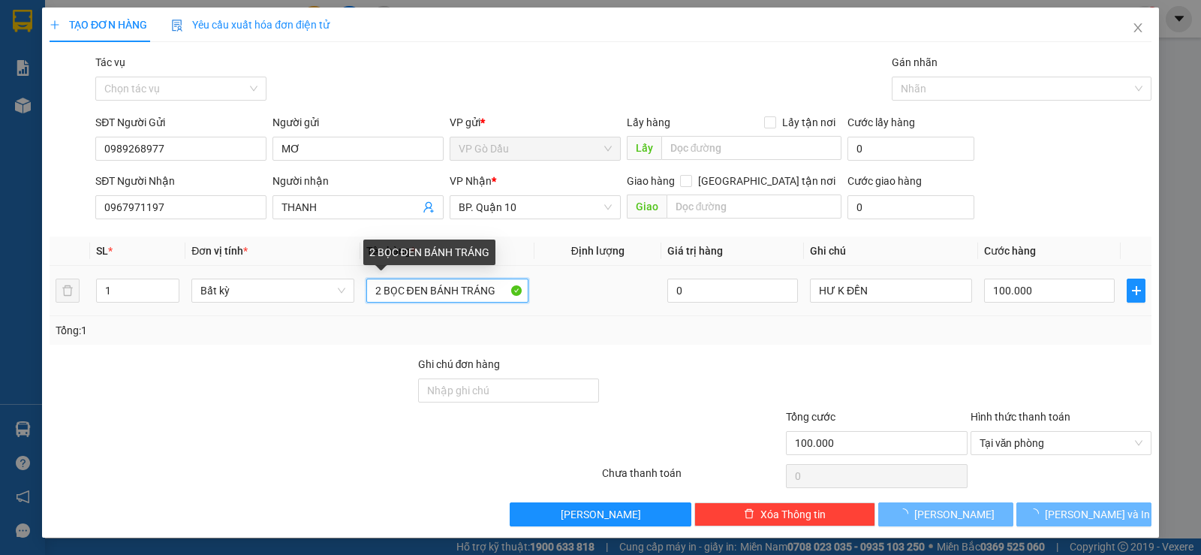
type input "0"
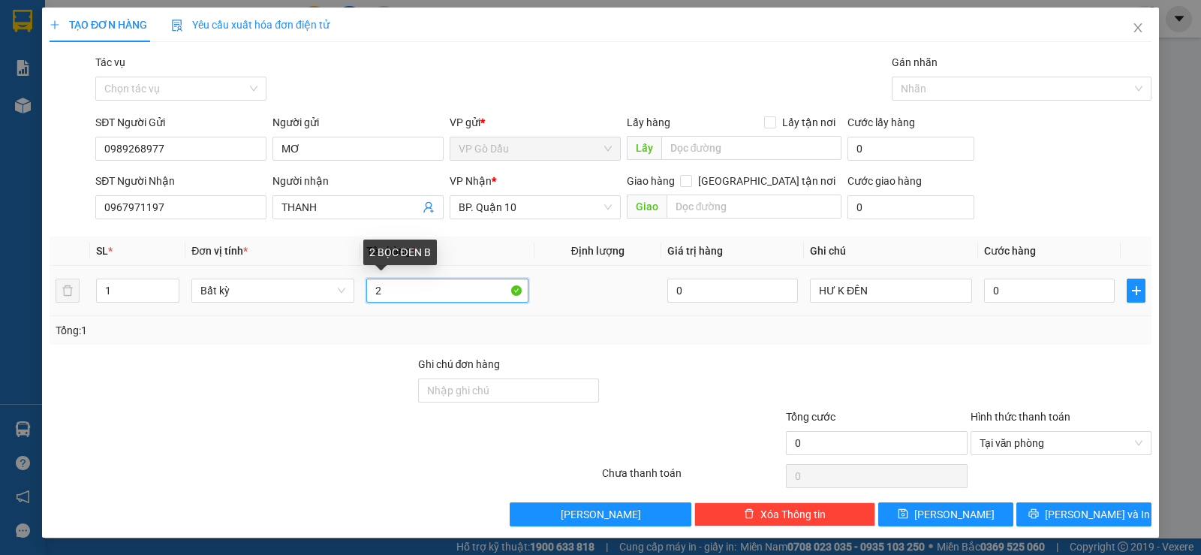
type input "2"
type input "BỌC ĐEN BÁNH TRÁNG + MP"
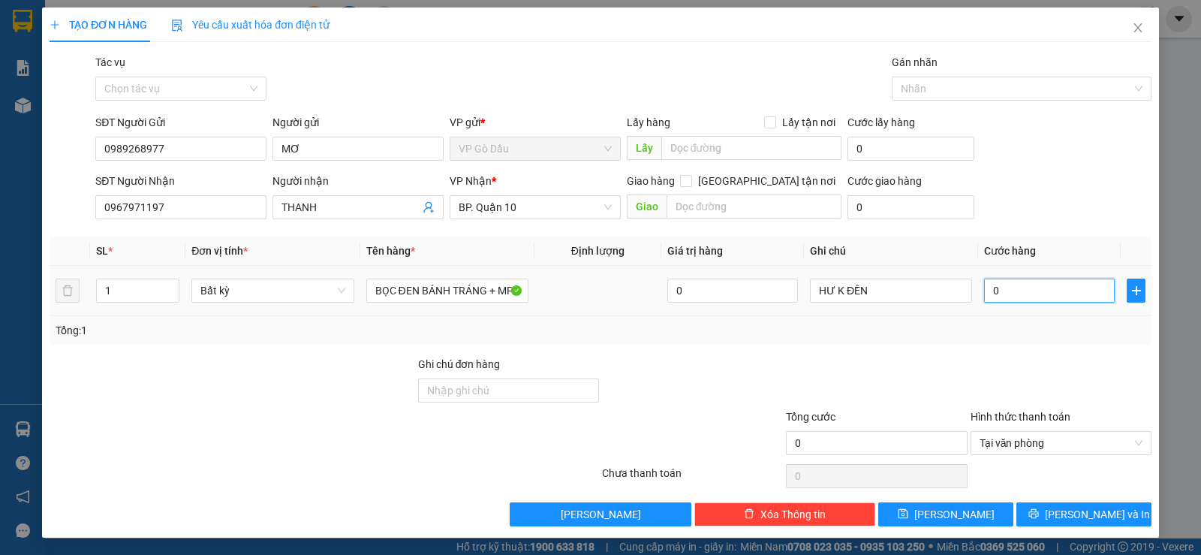
click at [995, 285] on input "0" at bounding box center [1049, 291] width 131 height 24
type input "3"
type input "30"
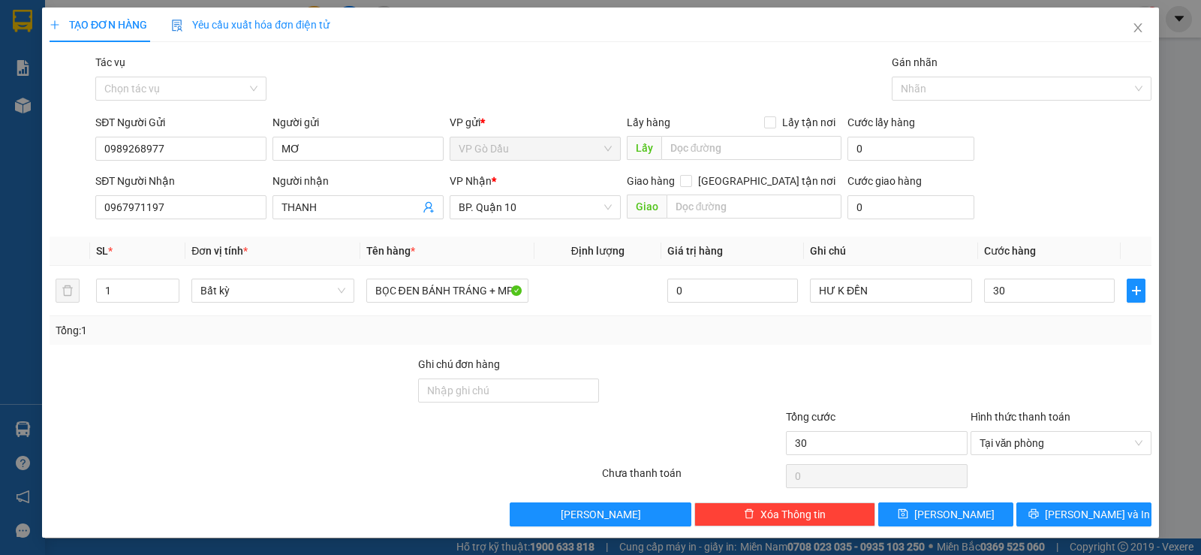
click at [969, 396] on div at bounding box center [1061, 382] width 184 height 53
type input "30.000"
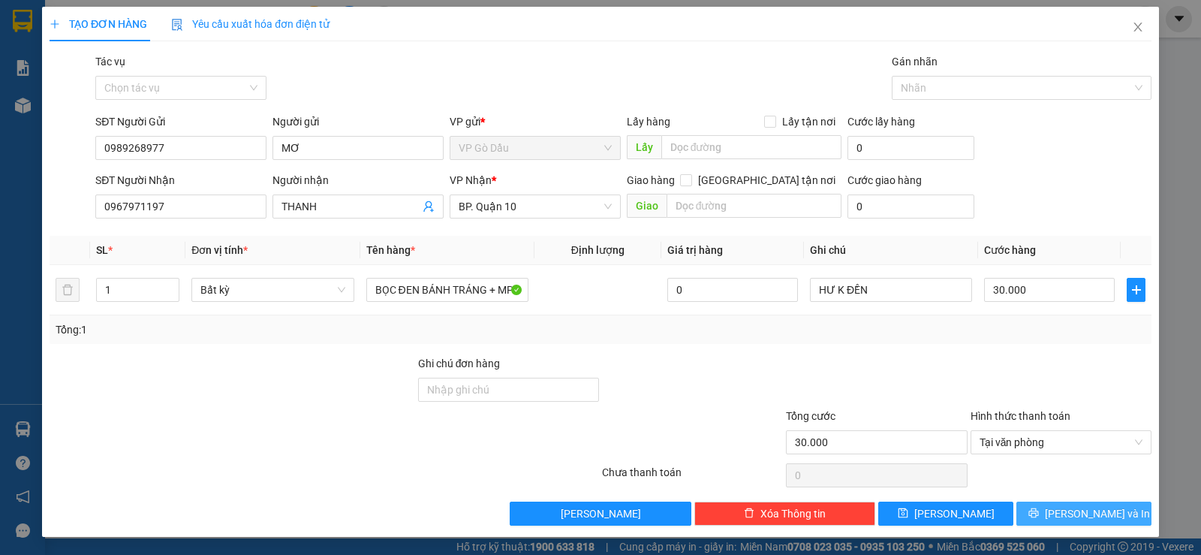
click at [1071, 511] on span "[PERSON_NAME] và In" at bounding box center [1097, 513] width 105 height 17
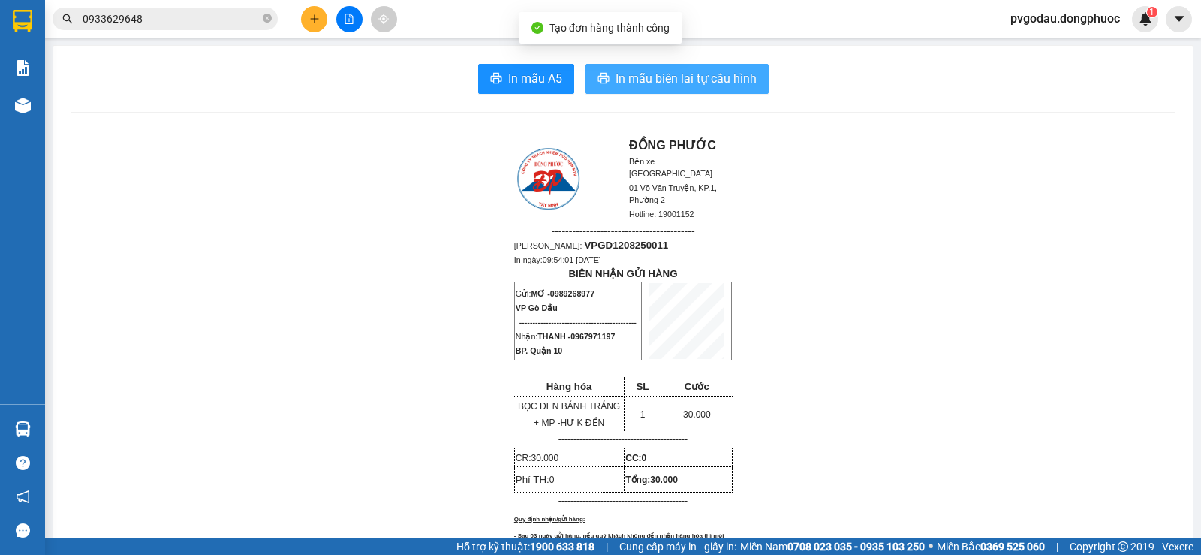
click at [698, 74] on span "In mẫu biên lai tự cấu hình" at bounding box center [686, 78] width 141 height 19
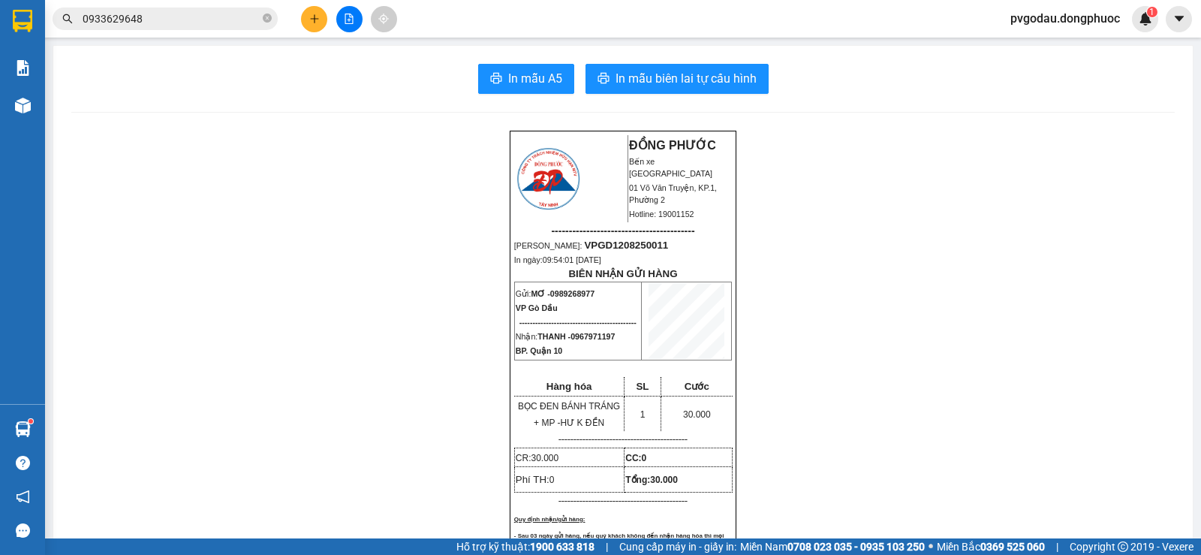
click at [213, 17] on input "0933629648" at bounding box center [171, 19] width 177 height 17
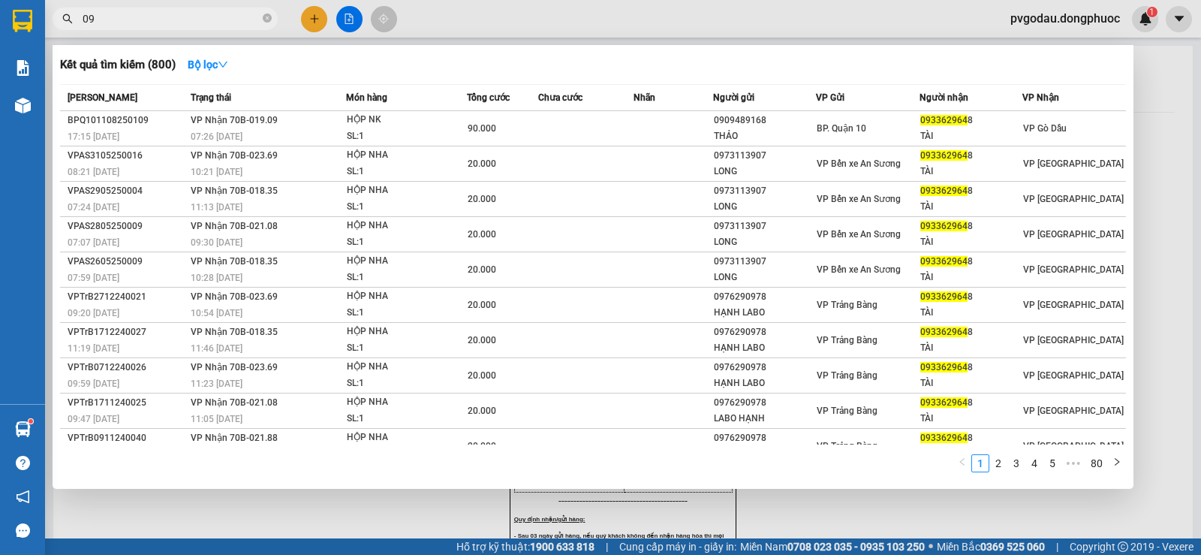
type input "0"
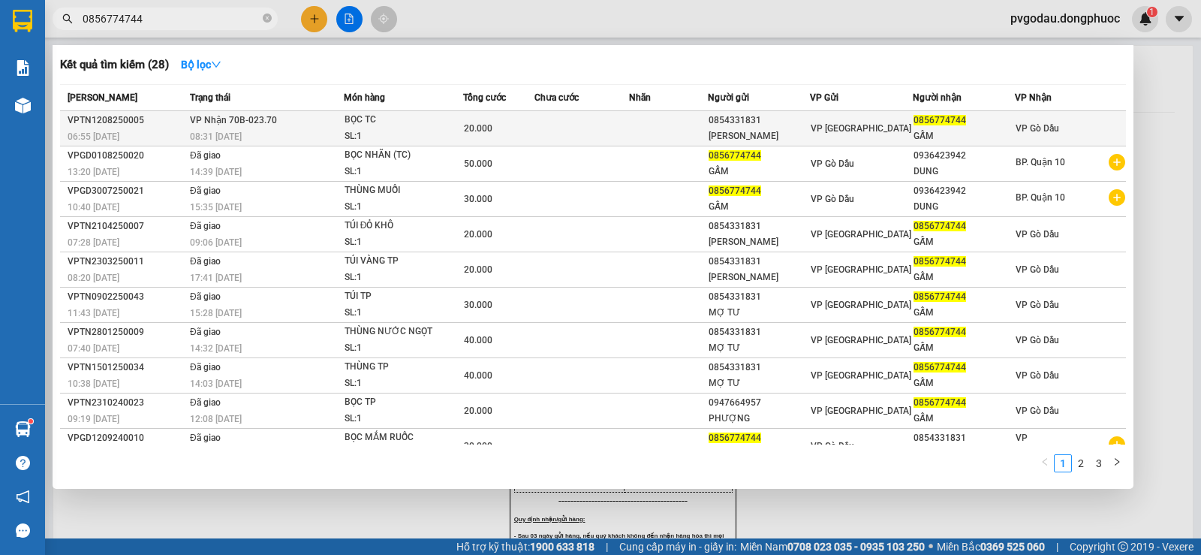
type input "0856774744"
click at [347, 126] on div "BỌC TC" at bounding box center [401, 120] width 113 height 17
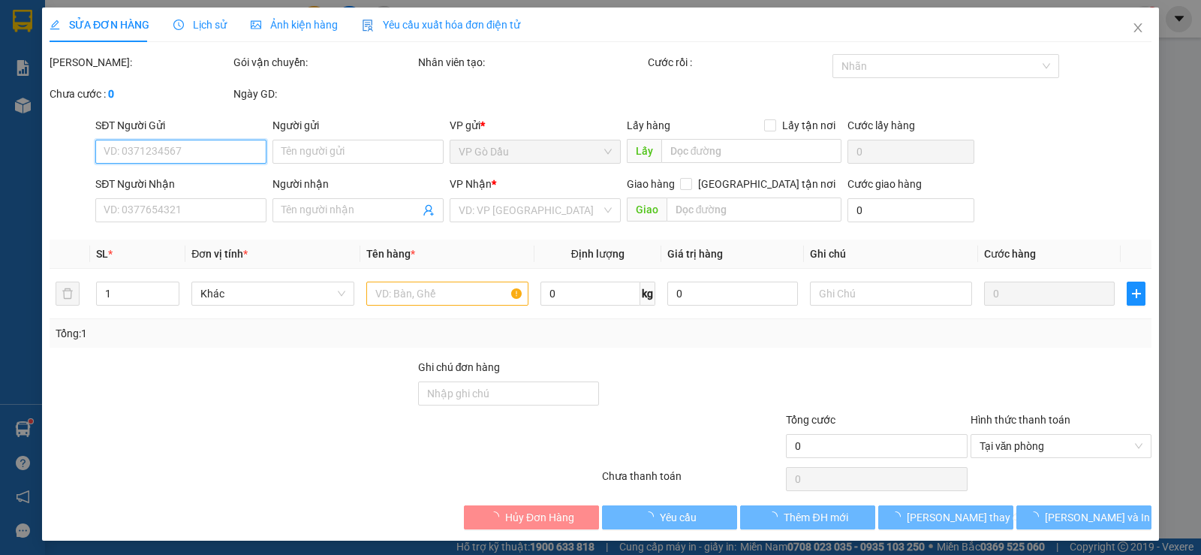
type input "0854331831"
type input "[PERSON_NAME]"
type input "0856774744"
type input "GẤM"
type input "20.000"
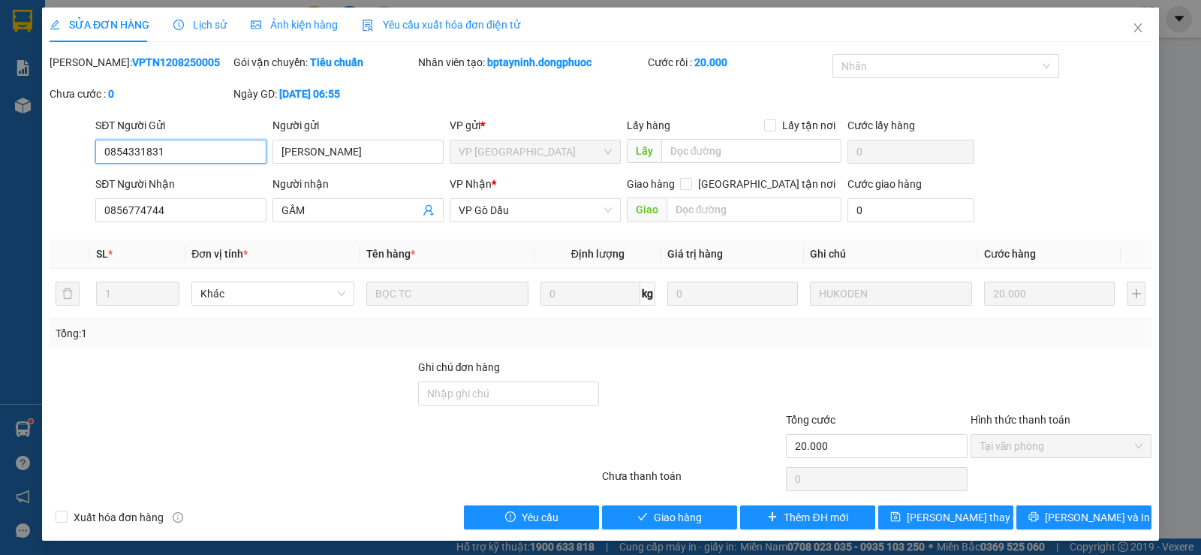
scroll to position [4, 0]
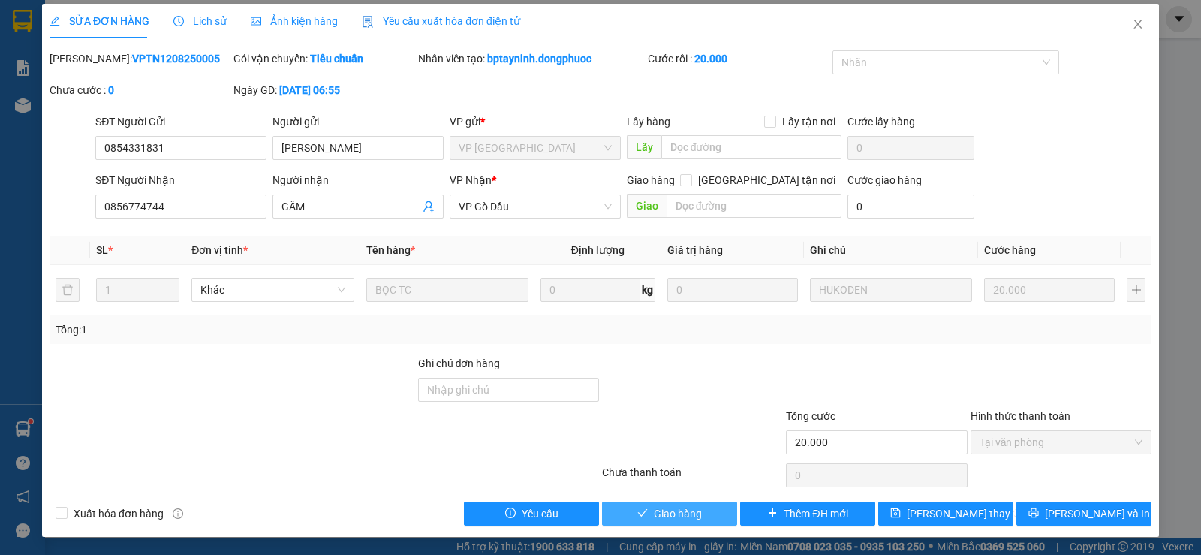
click at [664, 514] on span "Giao hàng" at bounding box center [678, 513] width 48 height 17
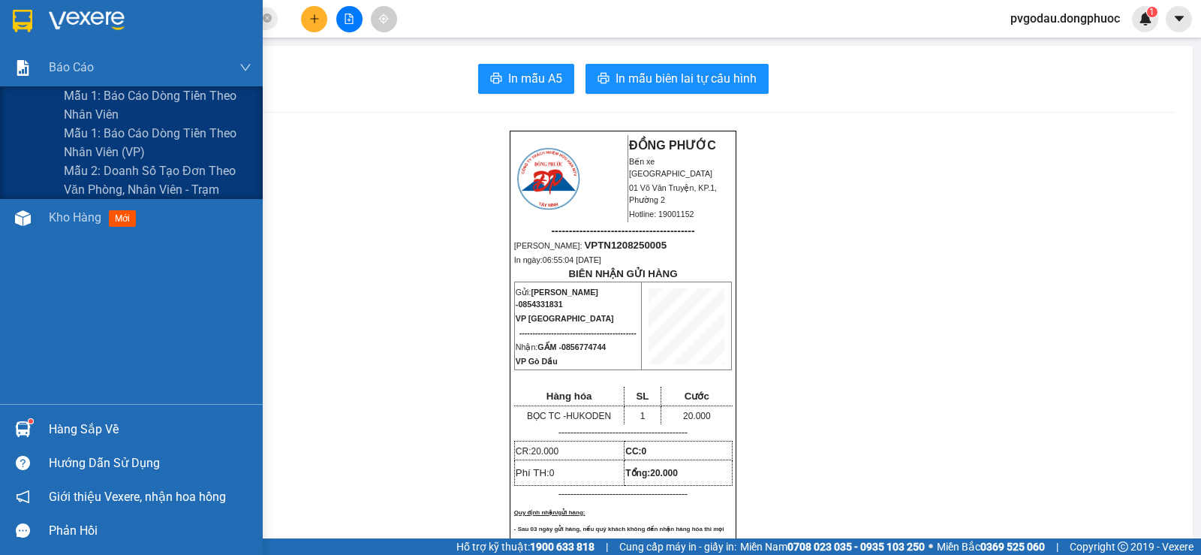
click at [47, 28] on div at bounding box center [131, 24] width 263 height 49
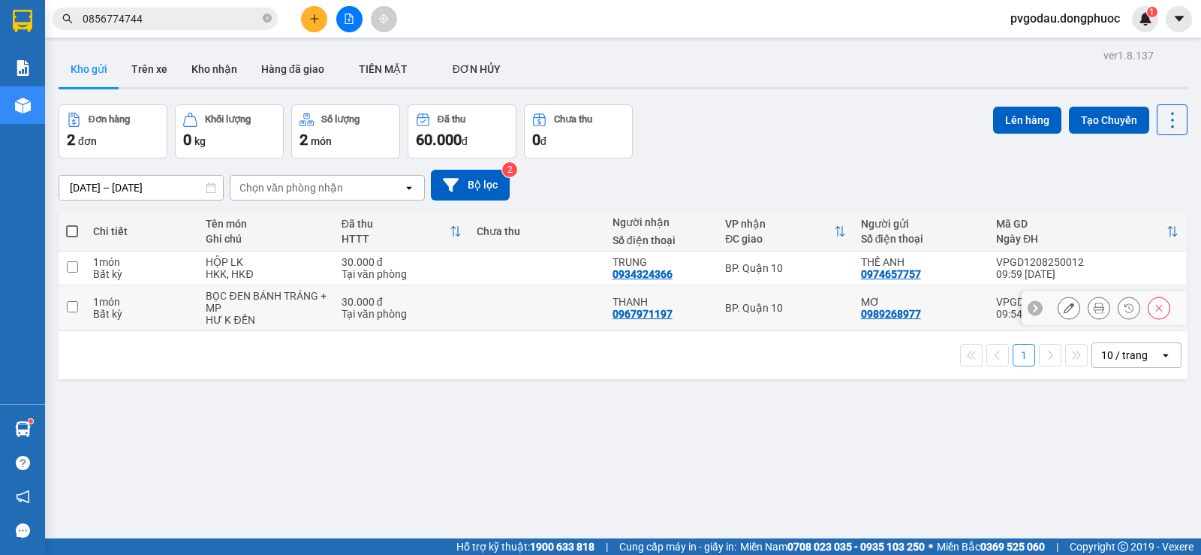
click at [735, 308] on div "BP. Quận 10" at bounding box center [785, 308] width 120 height 12
checkbox input "true"
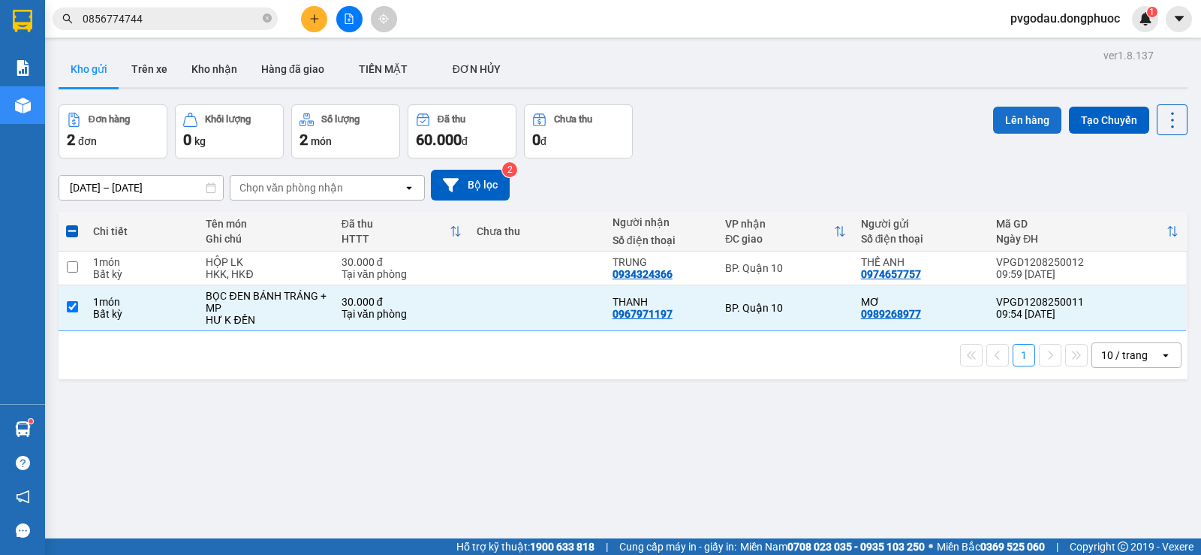
click at [1007, 117] on button "Lên hàng" at bounding box center [1027, 120] width 68 height 27
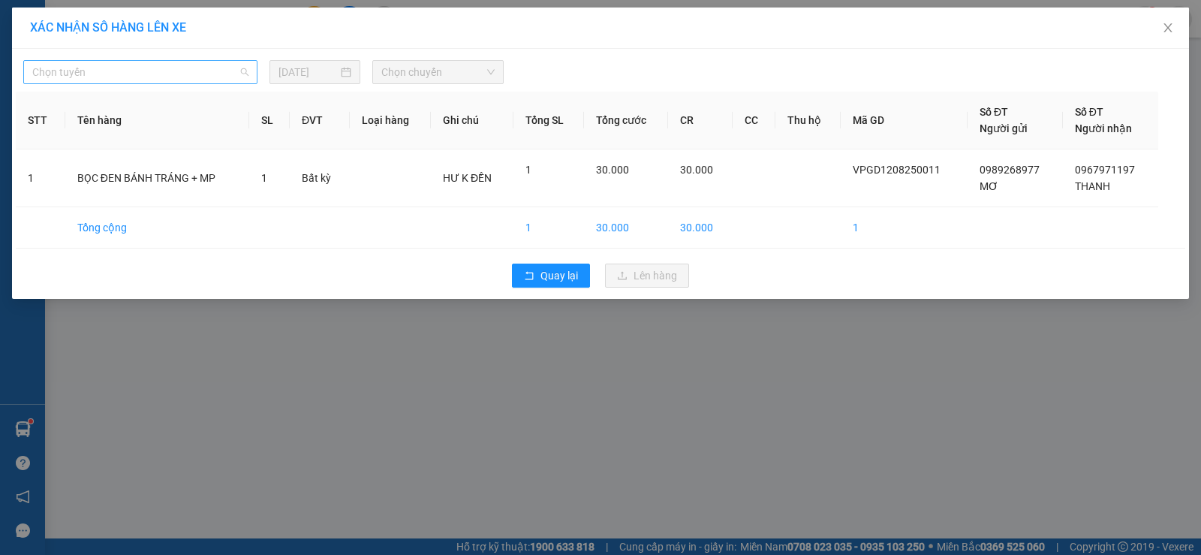
click at [139, 67] on span "Chọn tuyến" at bounding box center [140, 72] width 216 height 23
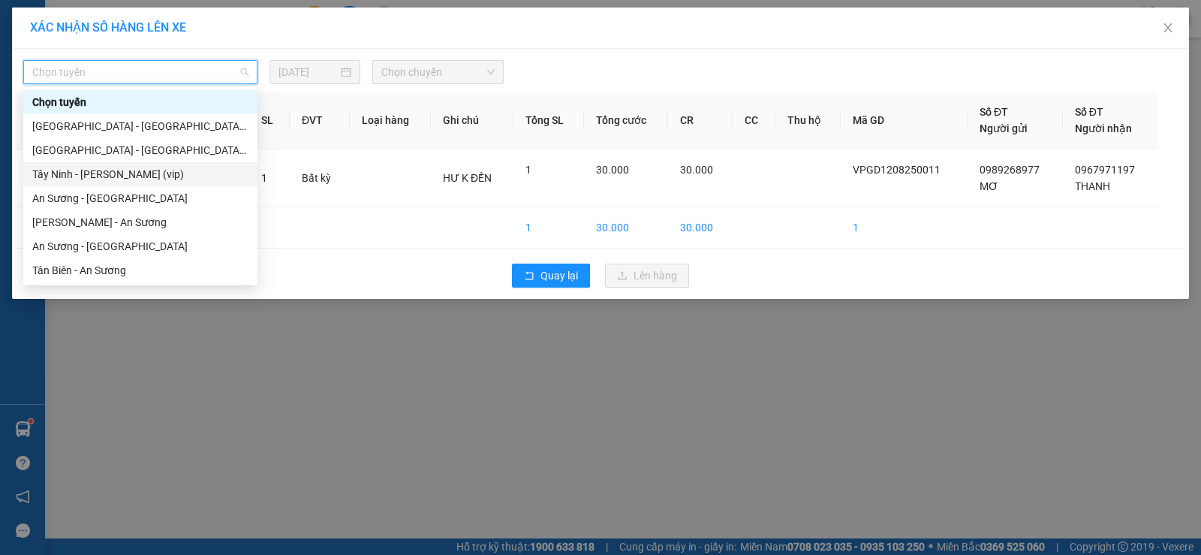
click at [121, 177] on div "Tây Ninh - [PERSON_NAME] (vip)" at bounding box center [140, 174] width 216 height 17
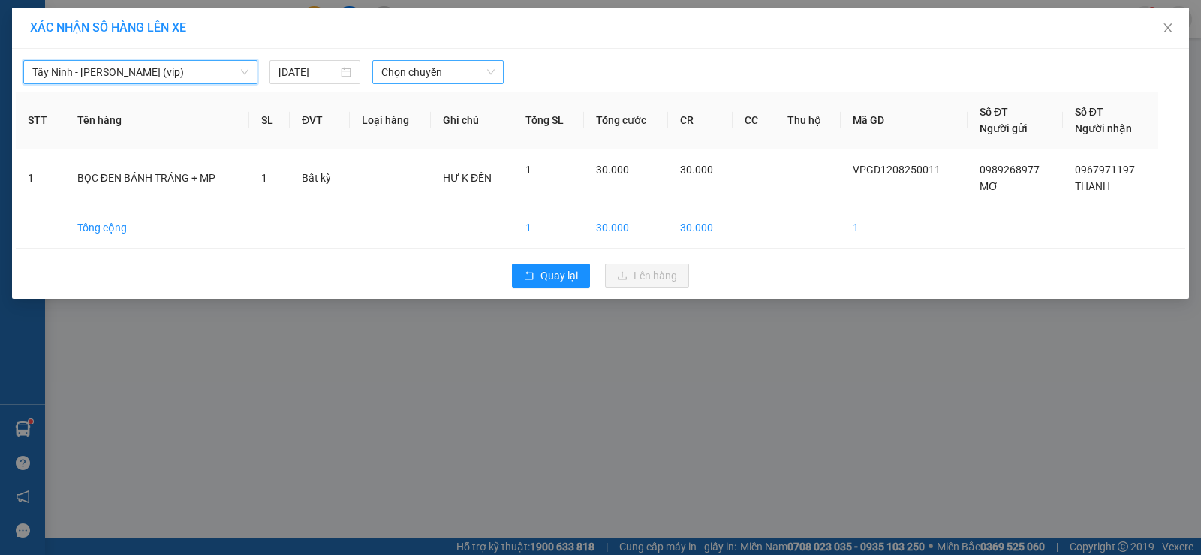
click at [442, 74] on span "Chọn chuyến" at bounding box center [437, 72] width 113 height 23
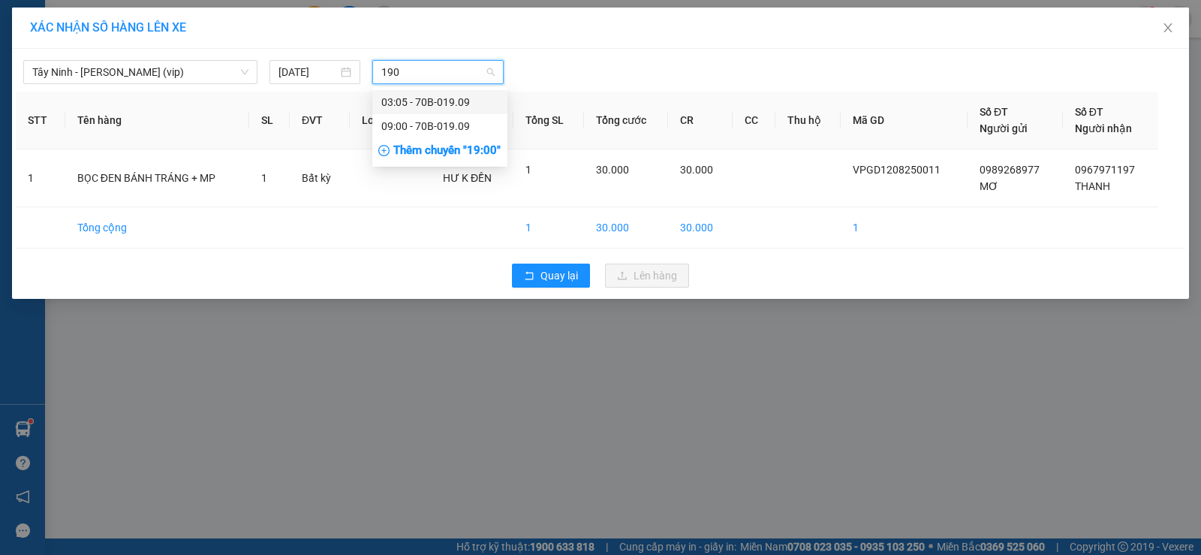
type input "1909"
click at [386, 125] on div "09:00 - 70B-019.09" at bounding box center [439, 126] width 117 height 17
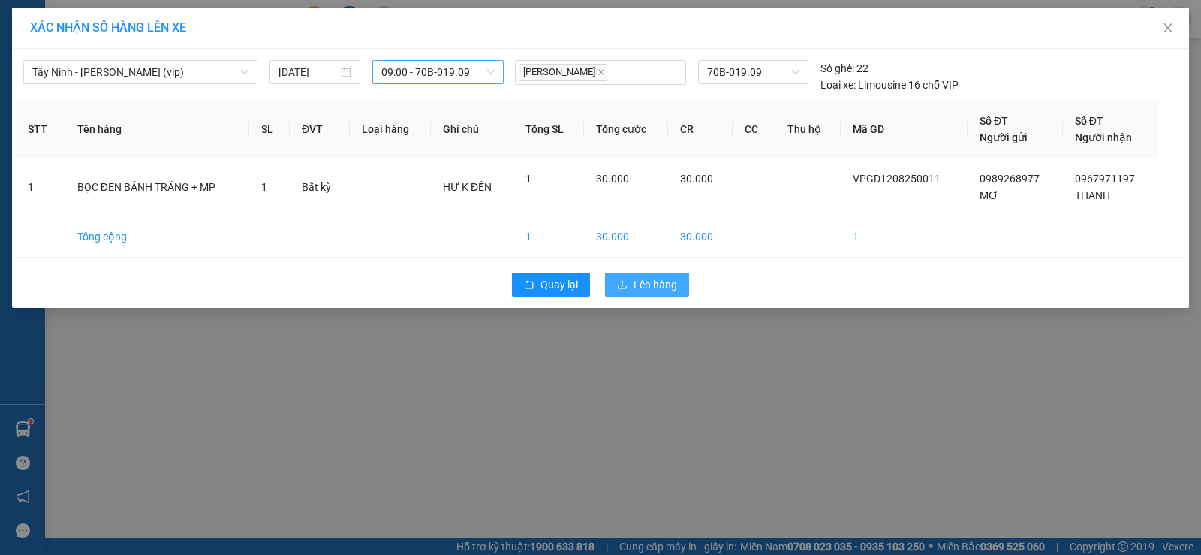
click at [656, 285] on span "Lên hàng" at bounding box center [656, 284] width 44 height 17
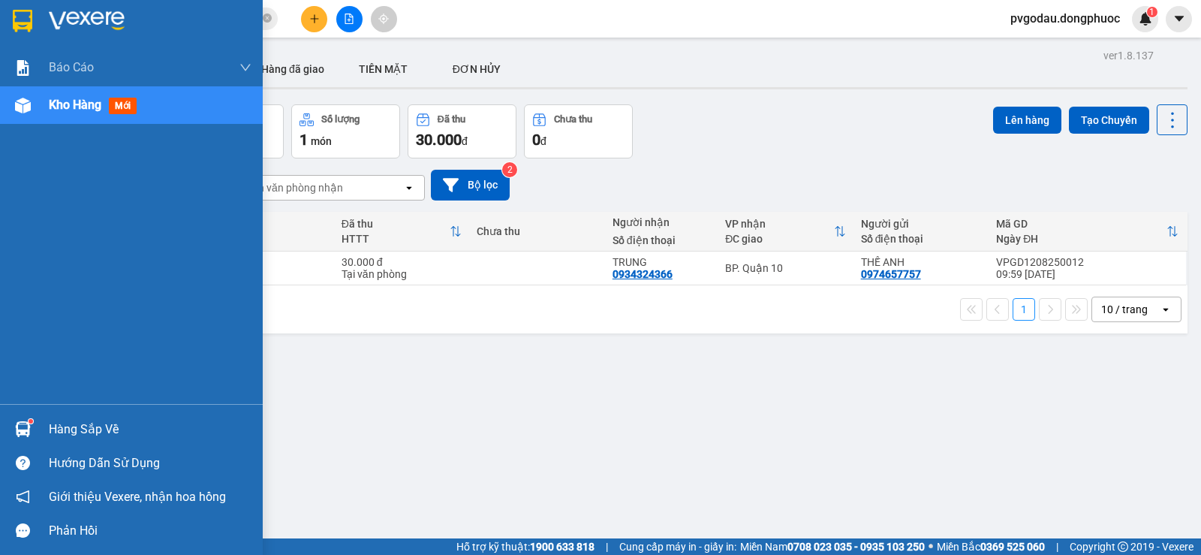
click at [133, 102] on span "mới" at bounding box center [123, 106] width 28 height 17
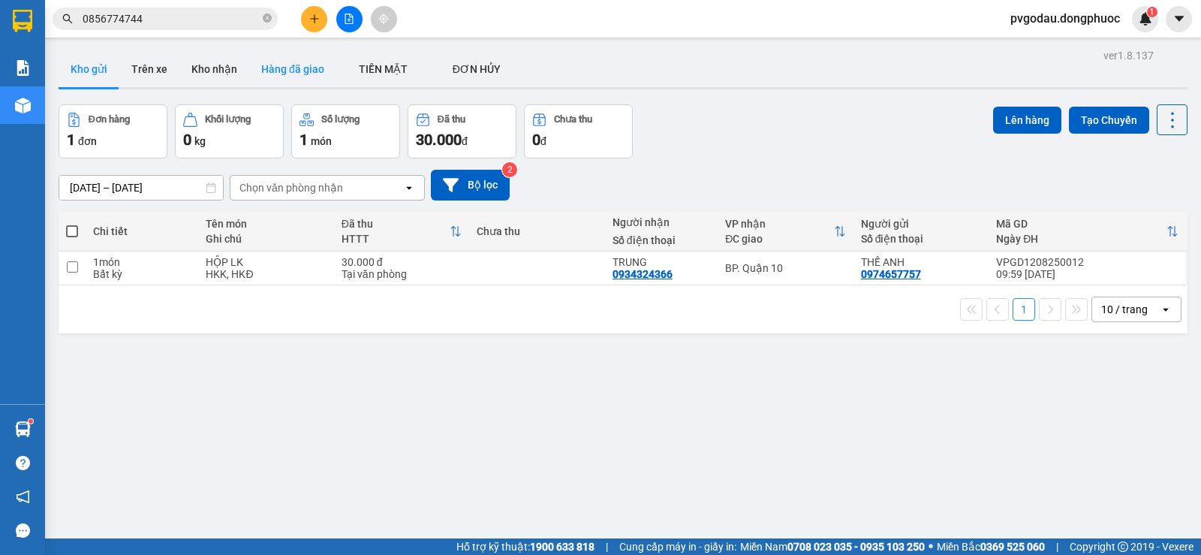
click at [294, 80] on button "Hàng đã giao" at bounding box center [292, 69] width 87 height 36
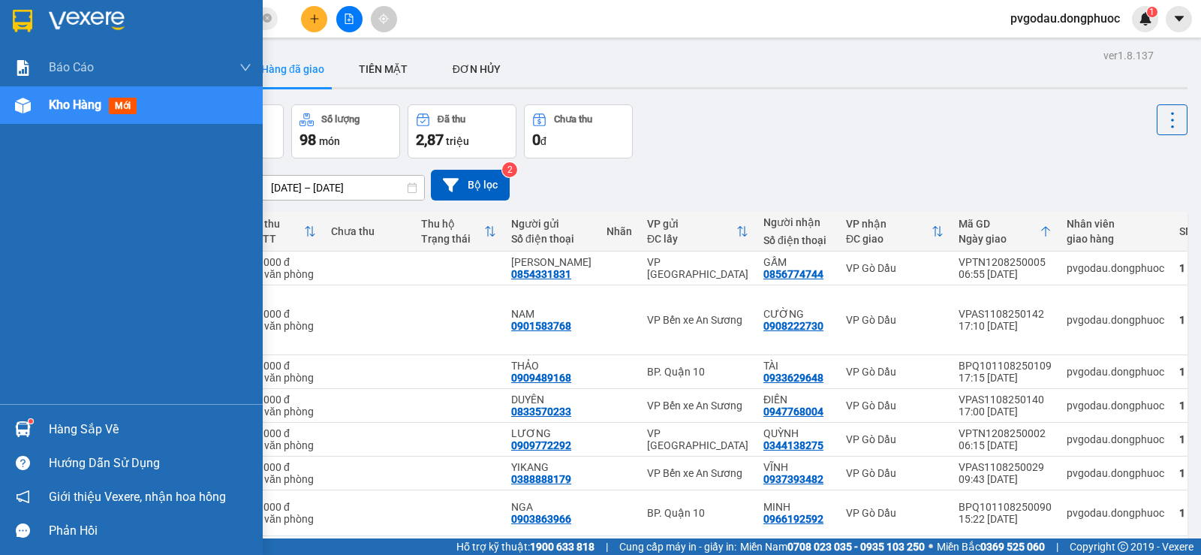
click at [32, 418] on div at bounding box center [23, 429] width 26 height 26
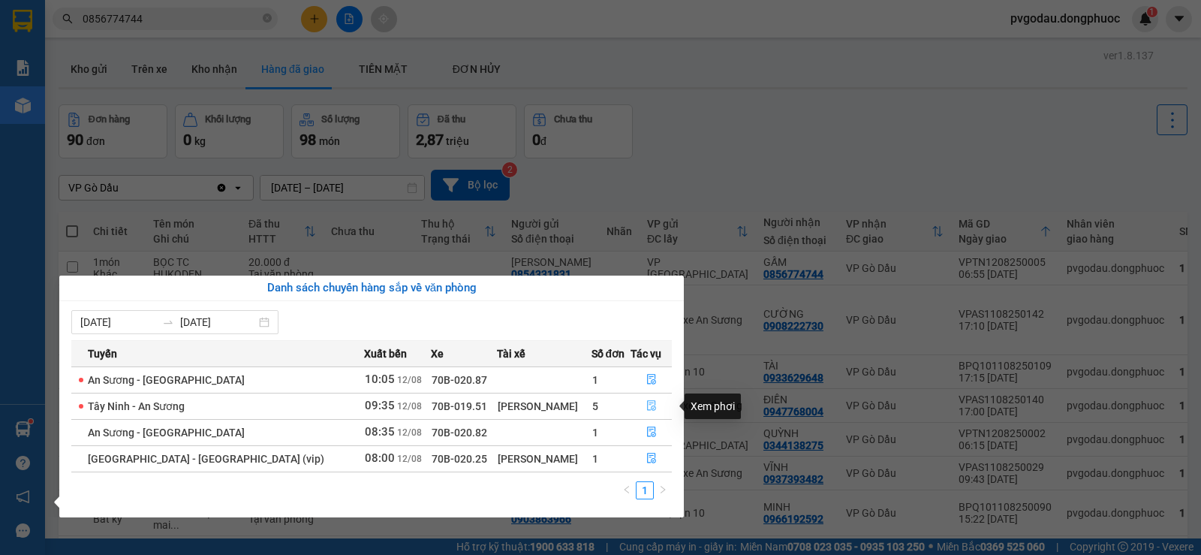
click at [641, 403] on button "button" at bounding box center [651, 406] width 40 height 24
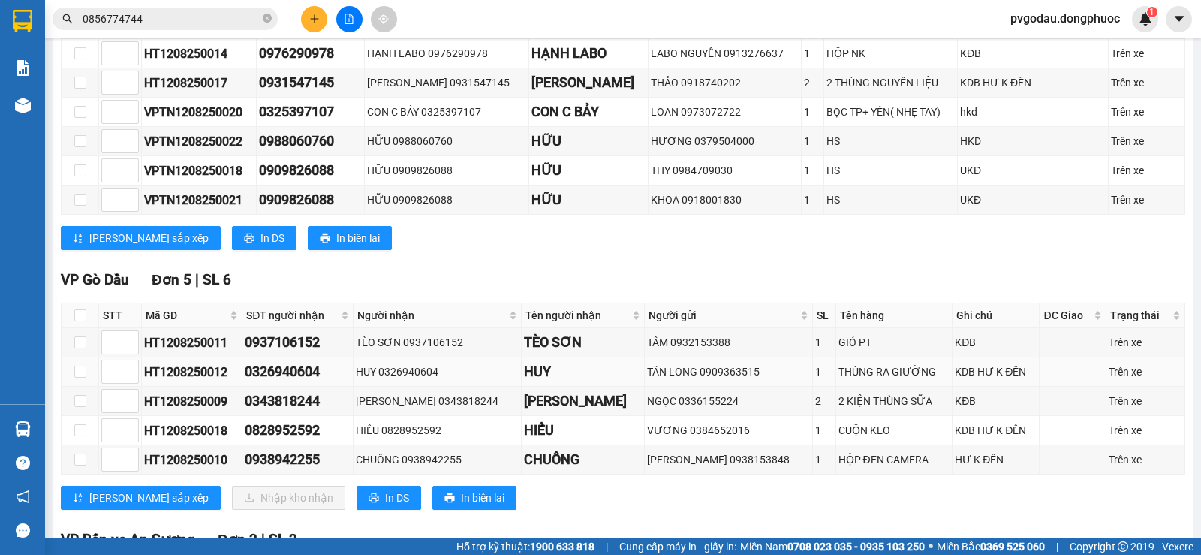
scroll to position [603, 0]
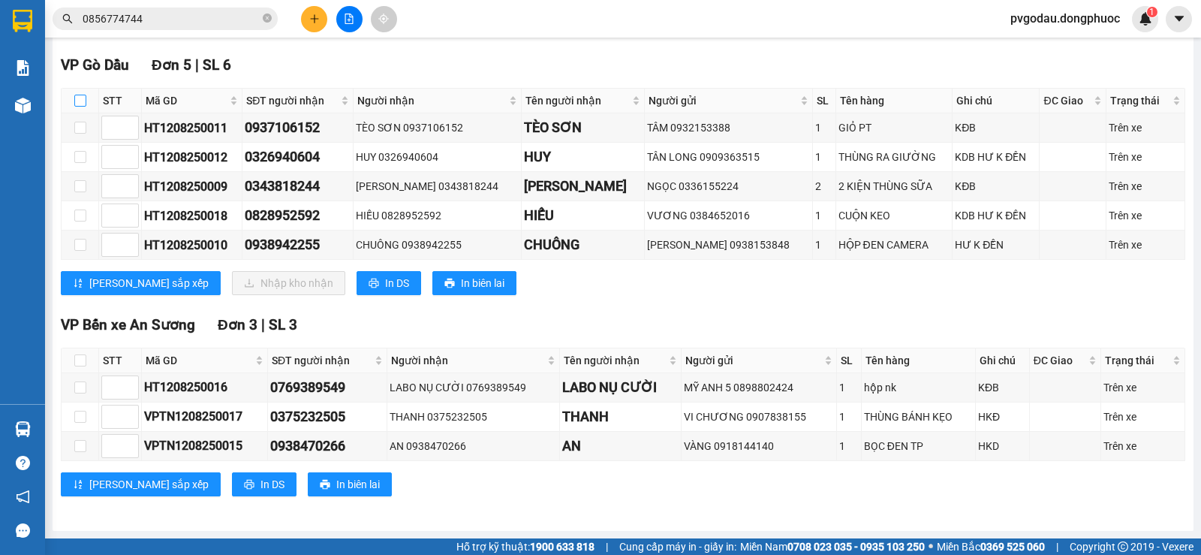
click at [82, 93] on label at bounding box center [80, 100] width 12 height 17
click at [82, 95] on input "checkbox" at bounding box center [80, 101] width 12 height 12
checkbox input "true"
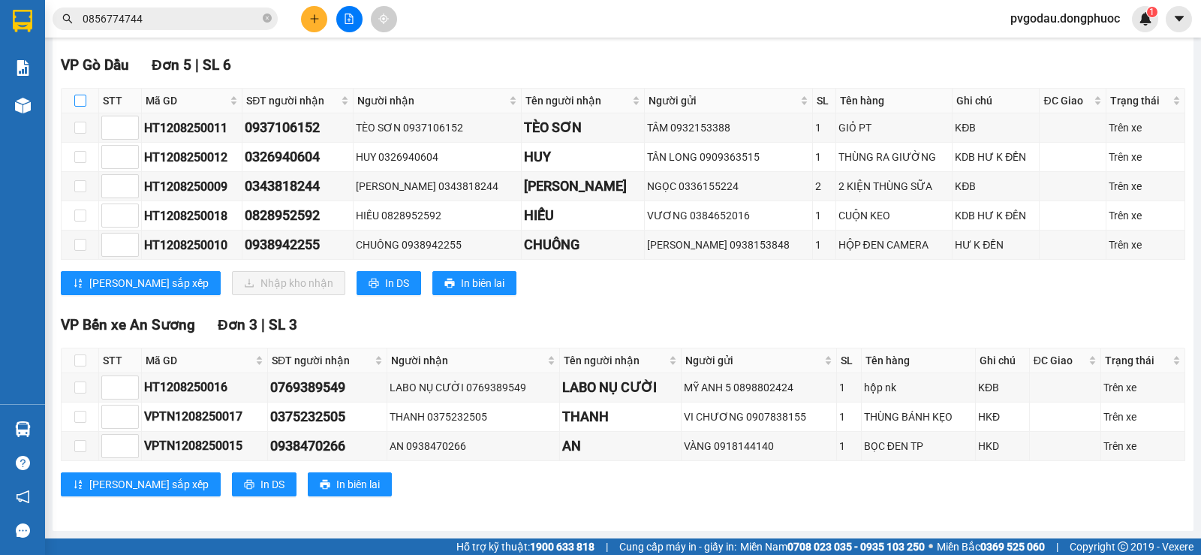
checkbox input "true"
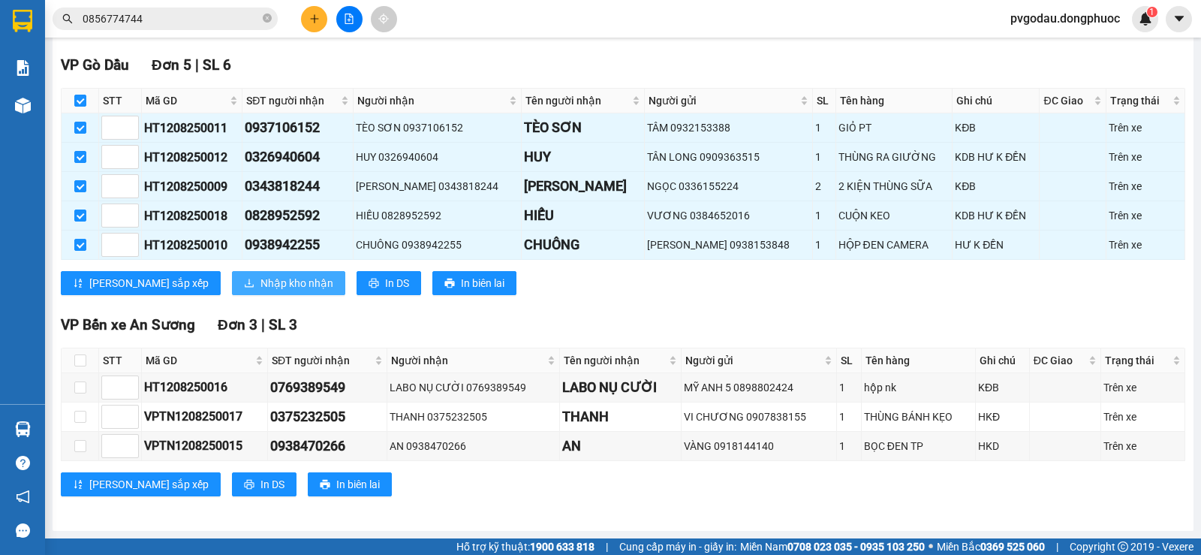
click at [261, 280] on span "Nhập kho nhận" at bounding box center [297, 283] width 73 height 17
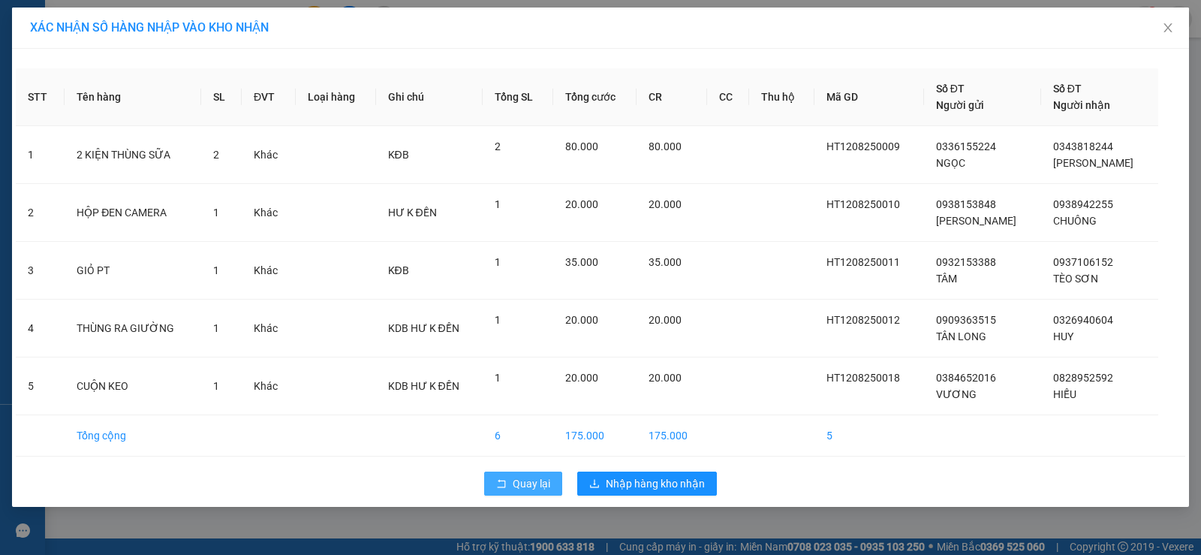
click at [508, 485] on button "Quay lại" at bounding box center [523, 484] width 78 height 24
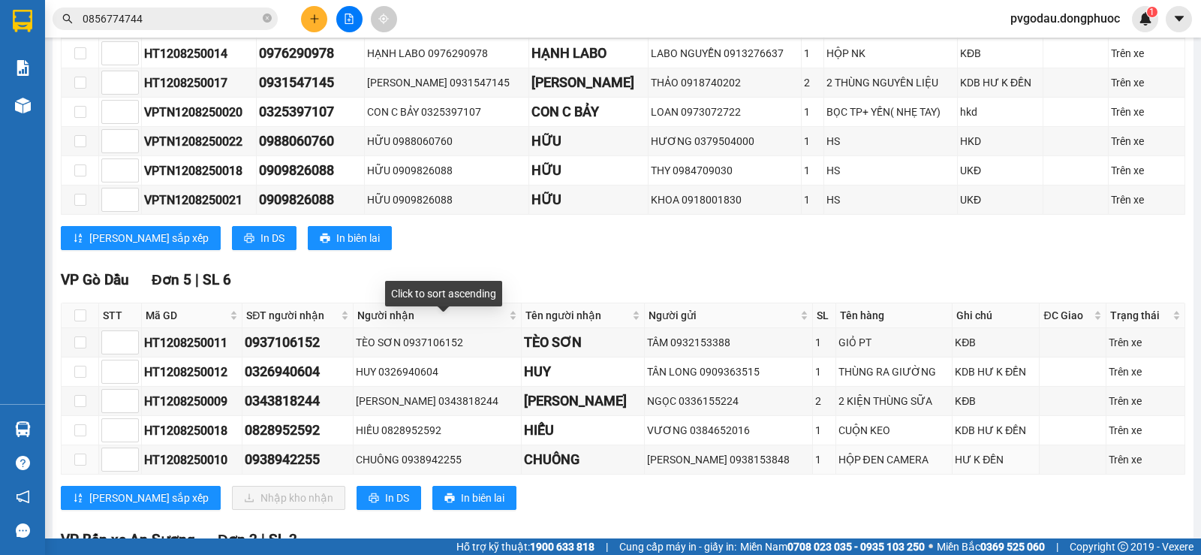
scroll to position [451, 0]
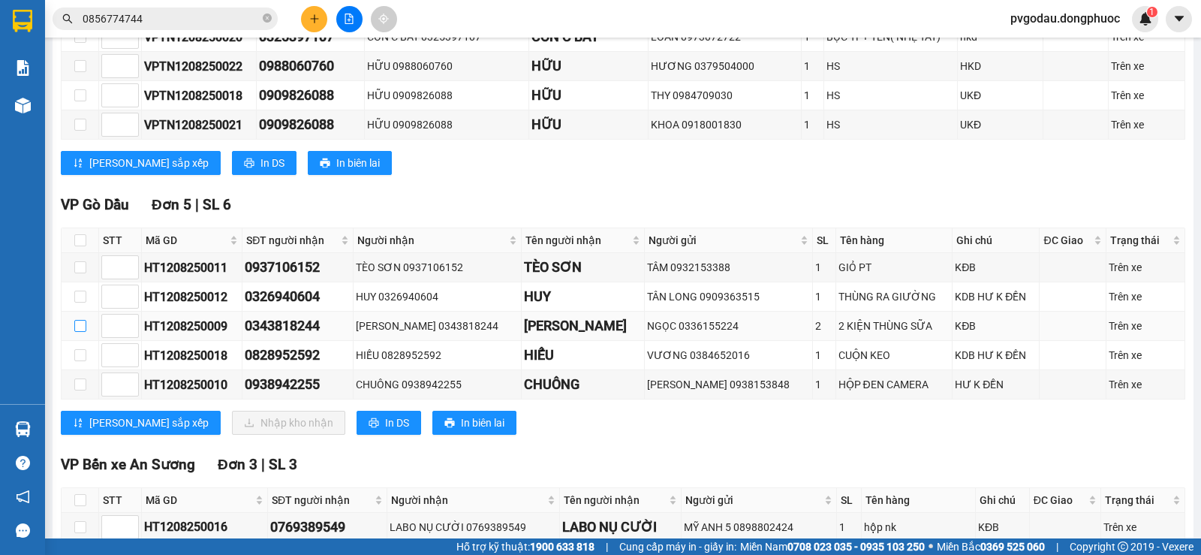
click at [78, 332] on input "checkbox" at bounding box center [80, 326] width 12 height 12
checkbox input "true"
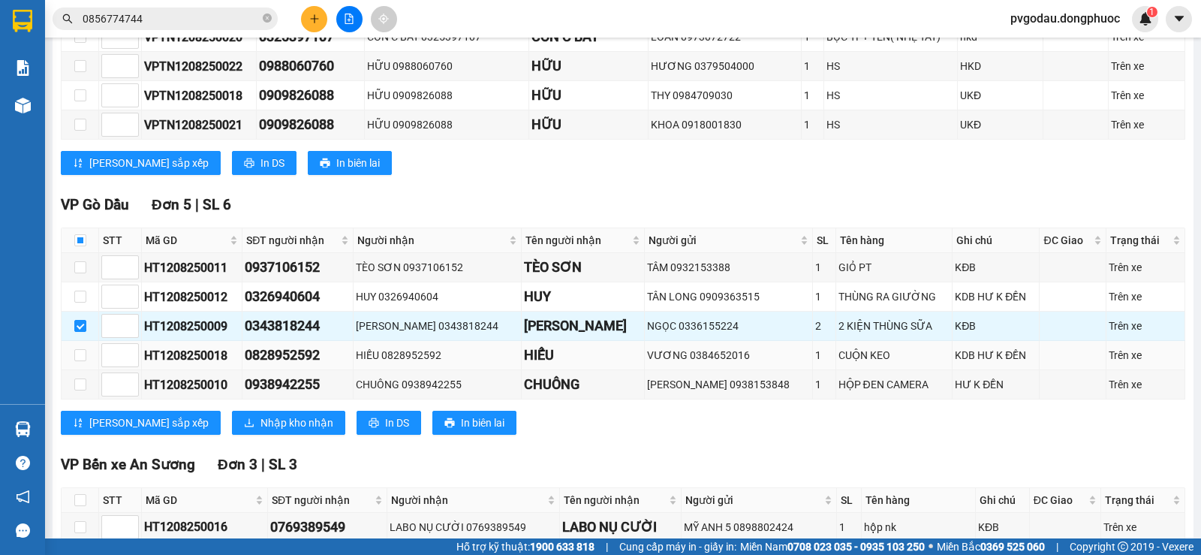
click at [83, 358] on td at bounding box center [81, 355] width 38 height 29
click at [82, 361] on input "checkbox" at bounding box center [80, 355] width 12 height 12
checkbox input "true"
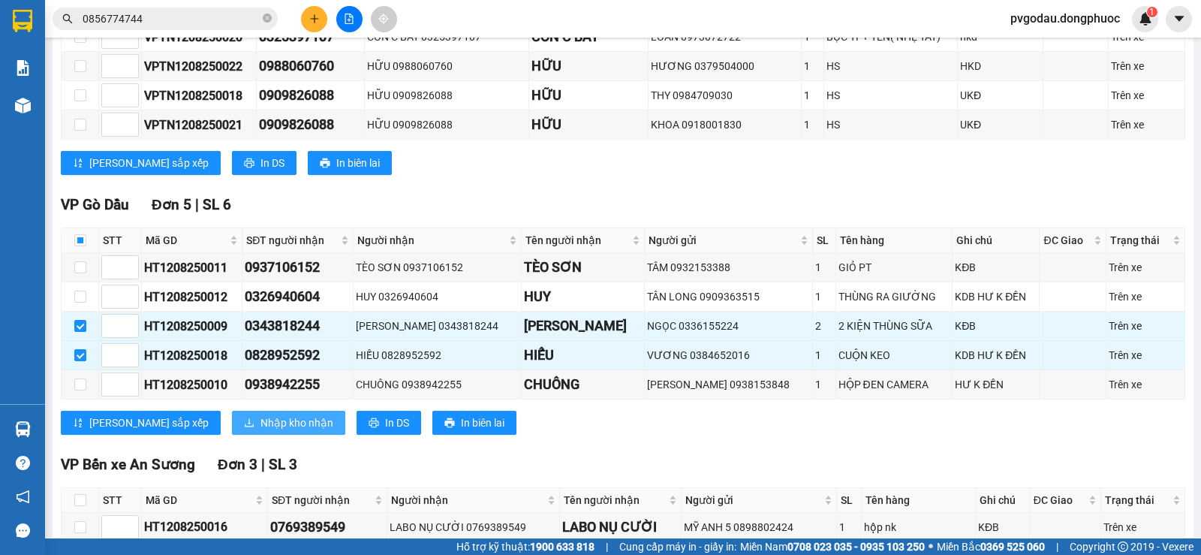
click at [232, 430] on button "Nhập kho nhận" at bounding box center [288, 423] width 113 height 24
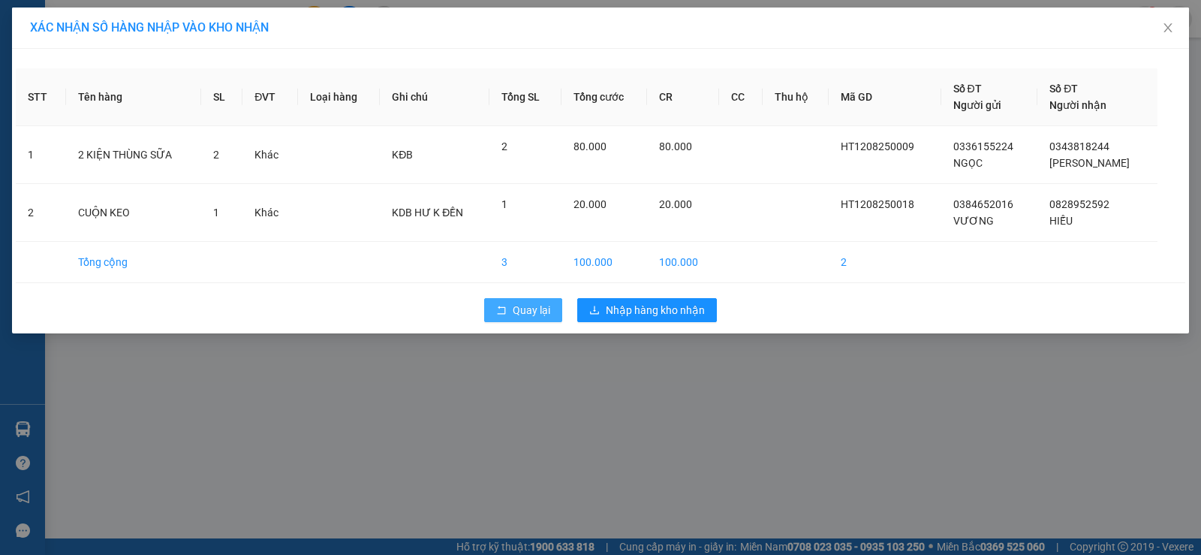
click at [514, 309] on span "Quay lại" at bounding box center [532, 310] width 38 height 17
